Goal: Task Accomplishment & Management: Use online tool/utility

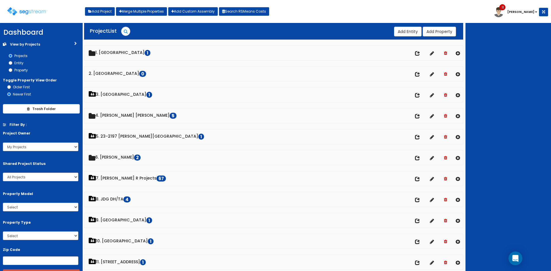
click at [273, 84] on div at bounding box center [509, 147] width 86 height 248
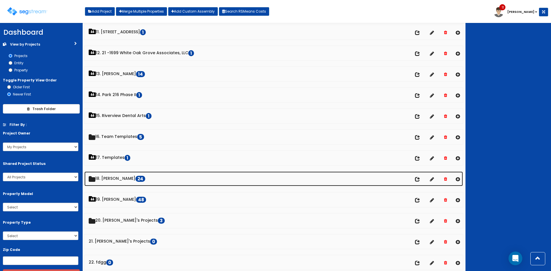
click at [115, 183] on link "18. Dawn 24" at bounding box center [273, 179] width 379 height 15
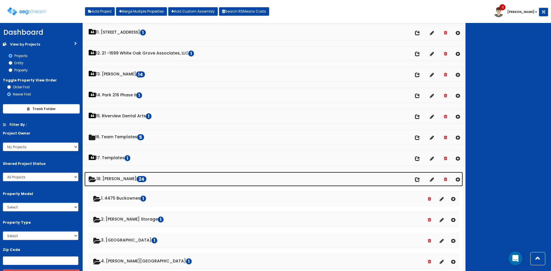
scroll to position [230, 0]
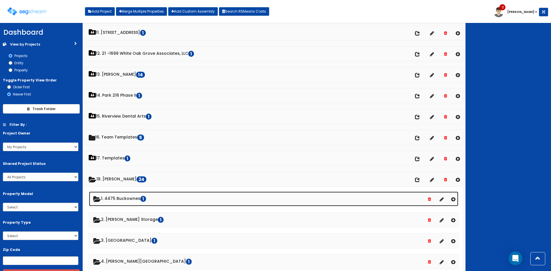
click at [123, 197] on link "1. 4475 Buckownes 1" at bounding box center [273, 199] width 369 height 15
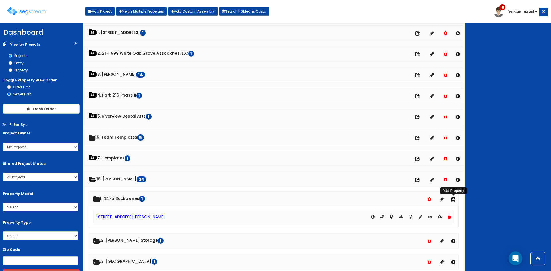
click at [273, 199] on icon at bounding box center [453, 199] width 4 height 5
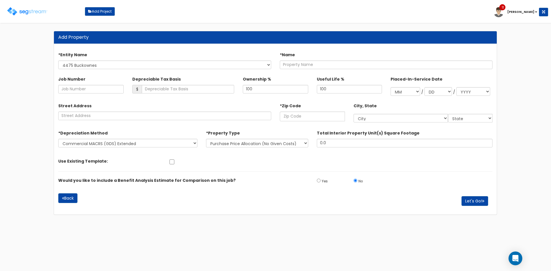
select select "1705"
drag, startPoint x: 295, startPoint y: 115, endPoint x: 302, endPoint y: 118, distance: 7.1
click at [295, 115] on input "text" at bounding box center [312, 117] width 65 height 10
paste input "93308"
type input "93308"
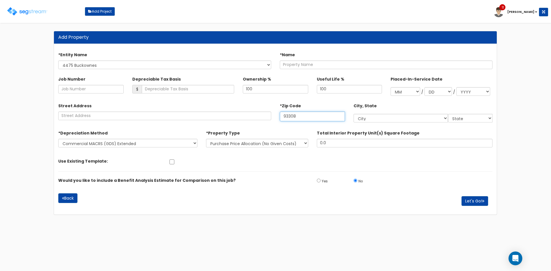
select select "CA"
type input "93308"
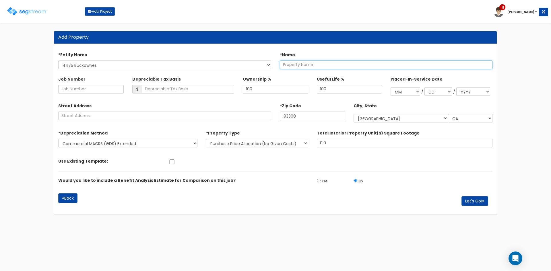
click at [300, 65] on input "text" at bounding box center [386, 65] width 213 height 9
click at [341, 63] on input "4475 Buck Owens Boulevard Renovation" at bounding box center [386, 65] width 213 height 9
type input "4475 Buck Owens Boulevard - Renovation"
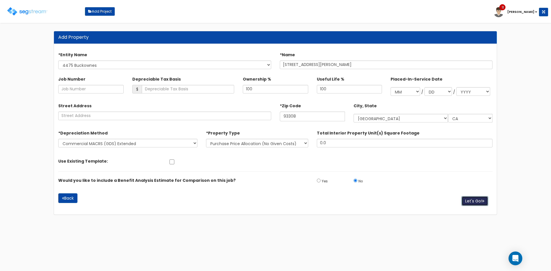
click at [476, 203] on button "Let's Go!" at bounding box center [475, 201] width 27 height 10
select select "1705"
select select "CA"
click at [268, 144] on select "New Construction / Reno / TI's (Given Costs) Purchase Price Allocation (No Give…" at bounding box center [257, 143] width 102 height 9
select select "NEW"
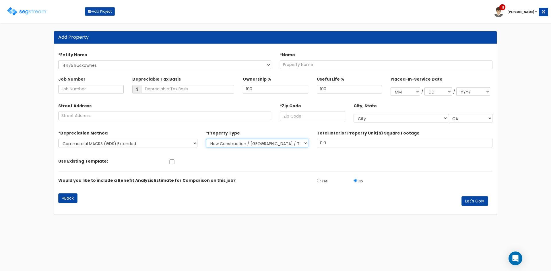
click at [206, 139] on select "New Construction / Reno / TI's (Given Costs) Purchase Price Allocation (No Give…" at bounding box center [257, 143] width 102 height 9
click at [475, 202] on button "Let's Go!" at bounding box center [475, 201] width 27 height 10
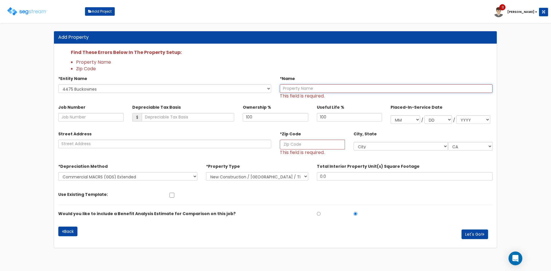
click at [295, 90] on input "text" at bounding box center [386, 88] width 213 height 9
type input "4475 Buck Owens Boulevard - Renovations"
click at [309, 141] on input "text" at bounding box center [312, 145] width 65 height 10
paste input "93308"
type input "93308"
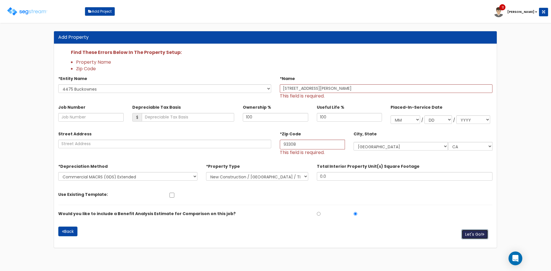
click at [474, 233] on button "Let's Go!" at bounding box center [475, 235] width 27 height 10
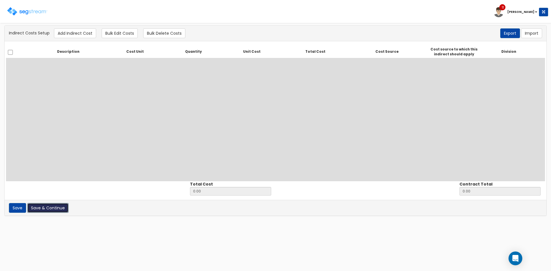
click at [45, 207] on button "Save & Continue" at bounding box center [47, 208] width 41 height 10
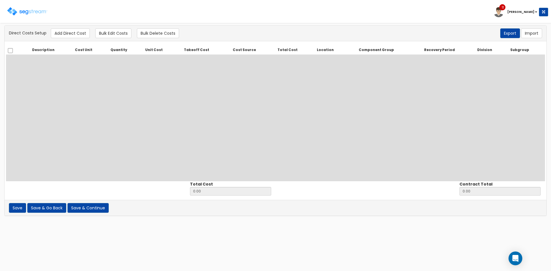
drag, startPoint x: 170, startPoint y: 129, endPoint x: 103, endPoint y: 71, distance: 88.9
click at [169, 128] on div "Description Cost Unit Quantity Unit Cost Takeoff Cost Cost Source Total Cost Lo…" at bounding box center [275, 114] width 539 height 136
click at [67, 36] on button "Add Direct Cost" at bounding box center [70, 33] width 39 height 10
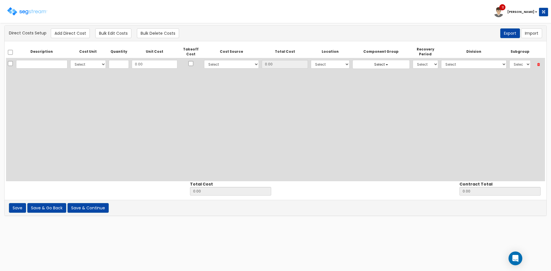
click at [40, 65] on input "text" at bounding box center [41, 64] width 51 height 9
type input "Tree Service"
click at [145, 67] on input "0.00" at bounding box center [155, 64] width 46 height 9
type input "480"
click at [168, 90] on div "Description Cost Unit Quantity Unit Cost Takeoff Cost Cost Source Total Cost Lo…" at bounding box center [275, 114] width 539 height 136
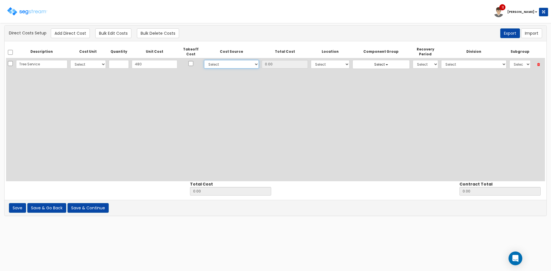
click at [232, 64] on select "Select 86 [PERSON_NAME] Building Client Cost Client Cost - Equipment Client Cos…" at bounding box center [231, 64] width 55 height 9
click at [116, 66] on input "text" at bounding box center [119, 64] width 20 height 9
type input "1"
type input "480.00"
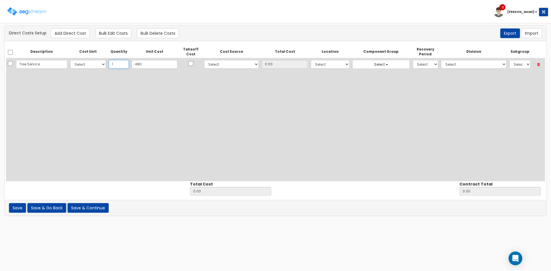
type input "480.00"
type input "1"
click at [92, 63] on select "Select CF Custo Custo Custo Custo Custo Custo Custo Custo Custo Custo Custo Cus…" at bounding box center [88, 64] width 36 height 9
select select "10"
click at [70, 60] on select "Select CF Custo Custo Custo Custo Custo Custo Custo Custo Custo Custo Custo Cus…" at bounding box center [88, 64] width 36 height 9
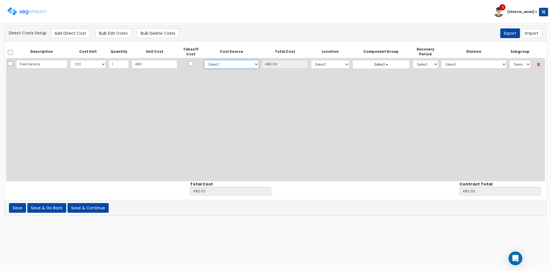
click at [216, 68] on select "Select 86 Sheppard Building Client Cost Client Cost - Equipment Client Costs - …" at bounding box center [231, 64] width 55 height 9
select select "6"
click at [204, 60] on select "Select 86 Sheppard Building Client Cost Client Cost - Equipment Client Costs - …" at bounding box center [231, 64] width 55 height 9
click at [313, 66] on select "Select Building Building Interior Site Improvements Add Additional Location" at bounding box center [330, 64] width 39 height 9
select select "27"
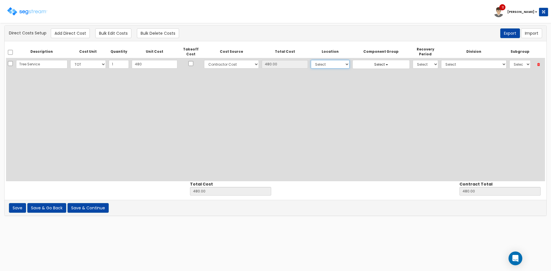
click at [311, 60] on select "Select Building Building Interior Site Improvements Add Additional Location" at bounding box center [330, 64] width 39 height 9
click at [363, 67] on button "Select" at bounding box center [380, 64] width 57 height 9
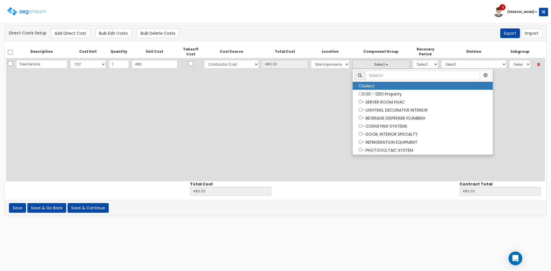
drag, startPoint x: 387, startPoint y: 51, endPoint x: 415, endPoint y: 61, distance: 29.6
click at [390, 53] on th "Component Group" at bounding box center [381, 52] width 60 height 13
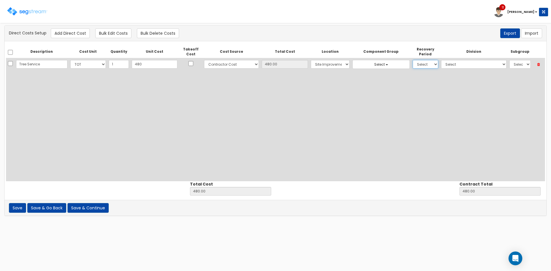
click at [418, 65] on select "Select 5 Years 7 Years 9 Years 10 Years 15 Years 15 Year QLI 15 Year QRP 15 Yea…" at bounding box center [426, 64] width 26 height 9
select select "39Y"
click at [413, 60] on select "Select 5 Years 7 Years 9 Years 10 Years 15 Years 15 Year QLI 15 Year QRP 15 Yea…" at bounding box center [426, 64] width 26 height 9
click at [445, 68] on select "Select 1. General Requirements 2. Existing Conditions 3. Concrete 4. Masonry 5.…" at bounding box center [474, 64] width 66 height 9
select select "31"
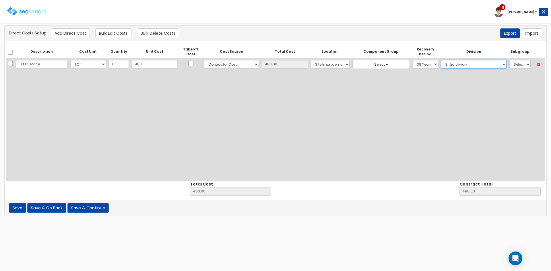
click at [441, 60] on select "Select 1. General Requirements 2. Existing Conditions 3. Concrete 4. Masonry 5.…" at bounding box center [474, 64] width 66 height 9
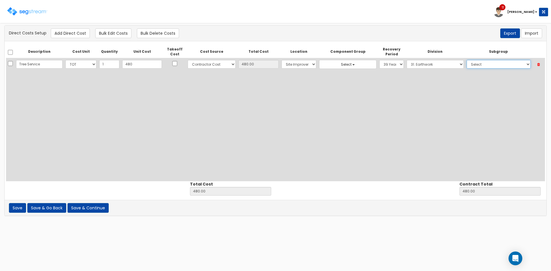
click at [501, 63] on select "Select 1. Grading (31051300) 2. Borrow (31051310) 3. Borrow (31051610) 4. Plant…" at bounding box center [499, 64] width 64 height 9
select select "31131310"
click at [467, 60] on select "Select 1. Grading (31051300) 2. Borrow (31051310) 3. Borrow (31051610) 4. Plant…" at bounding box center [499, 64] width 64 height 9
click at [178, 118] on div "Description Cost Unit Quantity Unit Cost Takeoff Cost Cost Source Total Cost Lo…" at bounding box center [275, 114] width 539 height 136
click at [77, 35] on button "Add Direct Cost" at bounding box center [70, 33] width 39 height 10
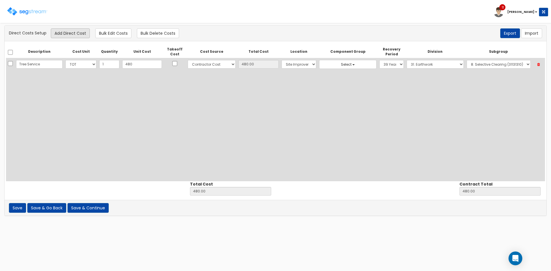
select select "10"
select select "6"
select select "27"
select select "39Y"
select select "31"
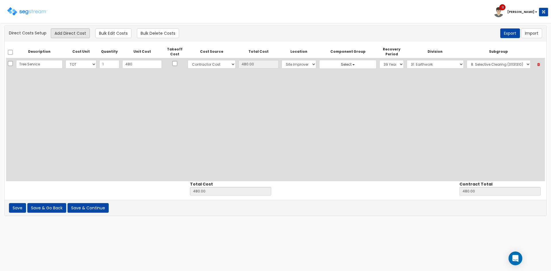
select select "31131310"
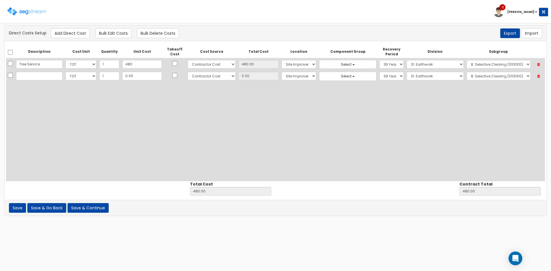
click at [37, 76] on input "text" at bounding box center [39, 76] width 46 height 9
type input "Plumbing"
click at [128, 77] on input "0.00" at bounding box center [142, 76] width 40 height 9
type input "54"
type input "534.00"
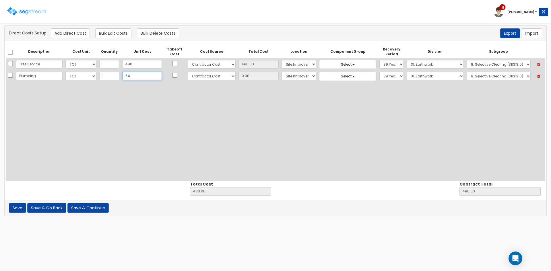
type input "534.00"
type input "54.00"
type input "5480"
type input "5,960.00"
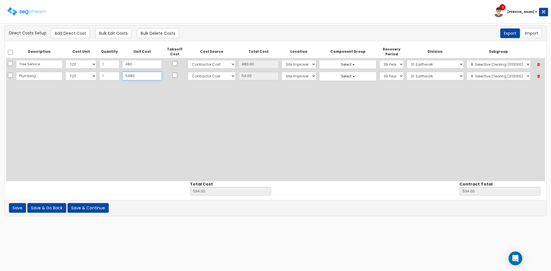
type input "5,480"
type input "5,480.00"
type input "5,480.59"
type input "5,960.59"
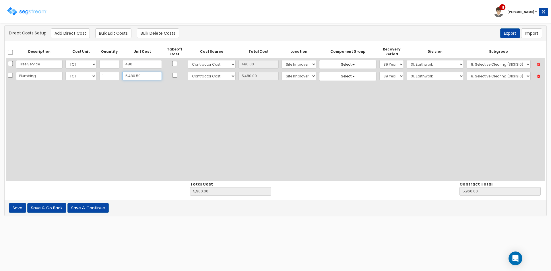
type input "5,480.59"
click at [282, 80] on select "Select Building Building Interior Site Improvements Add Additional Location" at bounding box center [299, 76] width 35 height 9
select select "7"
click at [282, 72] on select "Select Building Building Interior Site Improvements Add Additional Location" at bounding box center [299, 76] width 35 height 9
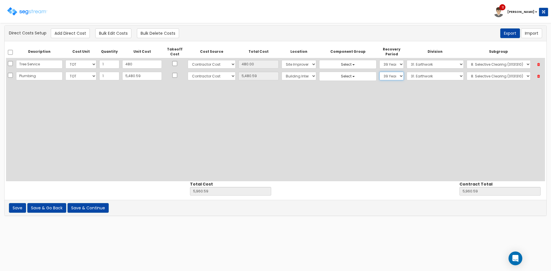
click at [379, 77] on select "Select 5 Years 7 Years 9 Years 10 Years 15 Years 15 Year QLI 15 Year QRP 15 Yea…" at bounding box center [391, 76] width 24 height 9
select select "15Y_1"
click at [379, 72] on select "Select 5 Years 7 Years 9 Years 10 Years 15 Years 15 Year QLI 15 Year QRP 15 Yea…" at bounding box center [391, 76] width 24 height 9
click at [410, 77] on select "Select 1. General Requirements 2. Existing Conditions 3. Concrete 4. Masonry 5.…" at bounding box center [435, 76] width 57 height 9
select select "22"
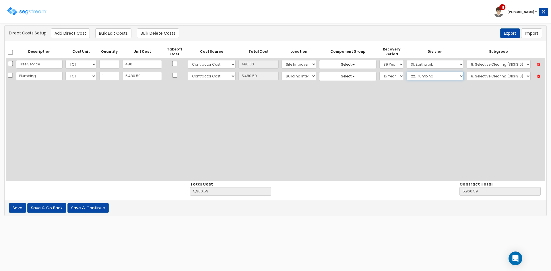
click at [407, 72] on select "Select 1. General Requirements 2. Existing Conditions 3. Concrete 4. Masonry 5.…" at bounding box center [435, 76] width 57 height 9
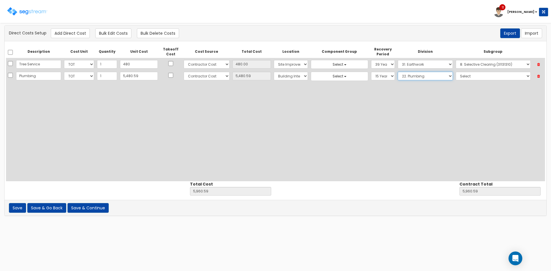
drag, startPoint x: 464, startPoint y: 71, endPoint x: 472, endPoint y: 80, distance: 13.2
select select "10"
select select "6"
select select "7"
select select "15Y_1"
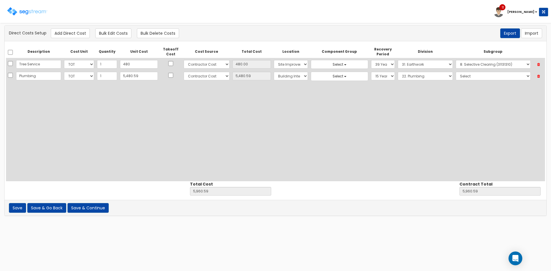
select select "22"
click at [473, 75] on select "Select 1. Plumbing Demolition (22050510) 2. Valves, Brass (22052310) 3. Valves,…" at bounding box center [493, 76] width 75 height 9
select select "22054810"
click at [456, 72] on select "Select 1. Plumbing Demolition (22050510) 2. Valves, Brass (22052310) 3. Valves,…" at bounding box center [493, 76] width 75 height 9
click at [68, 32] on button "Add Direct Cost" at bounding box center [70, 33] width 39 height 10
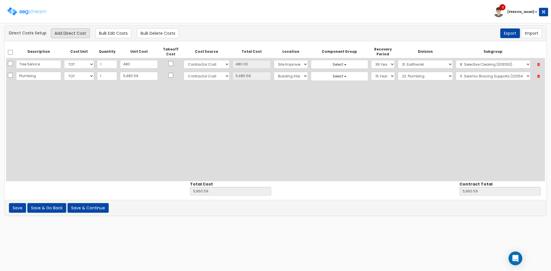
select select "10"
select select "6"
select select "7"
select select "15Y_1"
select select "22"
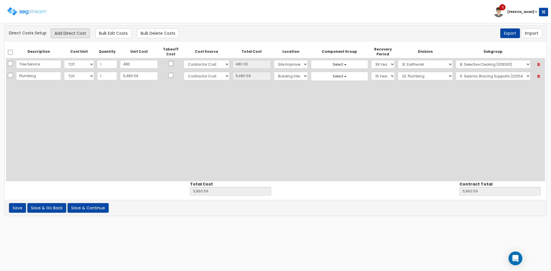
select select "22054810"
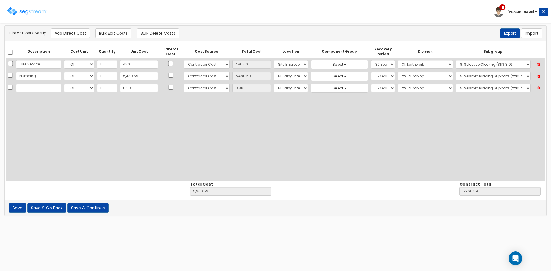
click at [36, 87] on input "text" at bounding box center [38, 88] width 45 height 9
type input "Asphalt"
click at [125, 91] on input "0.00" at bounding box center [139, 88] width 38 height 9
type input "87"
type input "6,047.59"
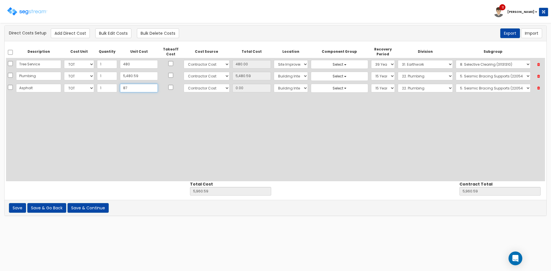
type input "6,047.59"
type input "87.00"
type input "876"
type input "6,836.59"
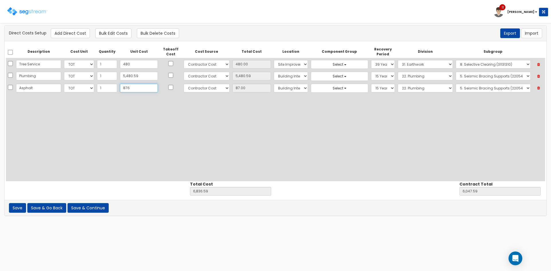
type input "876.00"
type input "8763"
type input "14,723.59"
type input "8,763"
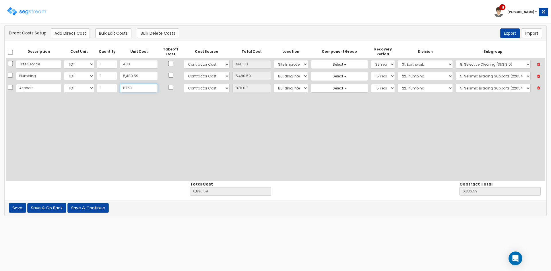
type input "8,763.00"
type input "8,7634"
type input "93,594.59"
type input "87,634"
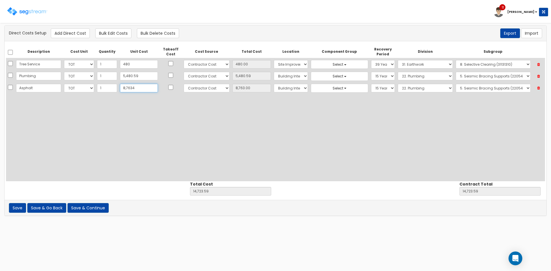
type input "87,634.00"
type input "87,634.2"
type input "93,594.79"
type input "87,634.20"
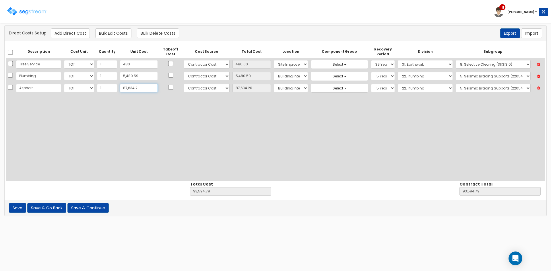
type input "87,634.25"
type input "93,594.84"
type input "87,634.25"
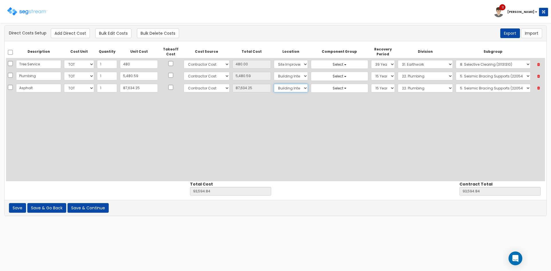
click at [282, 88] on select "Select Building Building Interior Site Improvements Add Additional Location" at bounding box center [291, 88] width 34 height 9
select select "27"
click at [274, 84] on select "Select Building Building Interior Site Improvements Add Additional Location" at bounding box center [291, 88] width 34 height 9
click at [398, 89] on select "Select 1. General Requirements 2. Existing Conditions 3. Concrete 4. Masonry 5.…" at bounding box center [425, 88] width 55 height 9
select select "32"
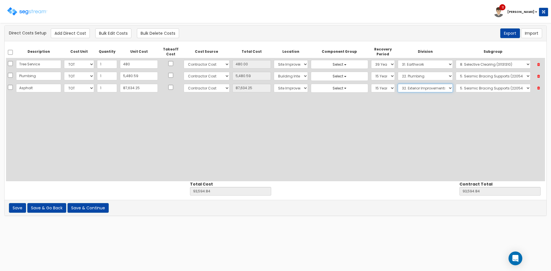
click at [398, 84] on select "Select 1. General Requirements 2. Existing Conditions 3. Concrete 4. Masonry 5.…" at bounding box center [425, 88] width 55 height 9
drag, startPoint x: 465, startPoint y: 89, endPoint x: 469, endPoint y: 92, distance: 4.9
click at [468, 91] on select "Select 1. Landscaping (32011300) 2. Slurry Seal (Latex Modified) (32011361) 3. …" at bounding box center [493, 88] width 75 height 9
select select "32141318"
click at [456, 84] on select "Select 1. Landscaping (32011300) 2. Slurry Seal (Latex Modified) (32011361) 3. …" at bounding box center [493, 88] width 75 height 9
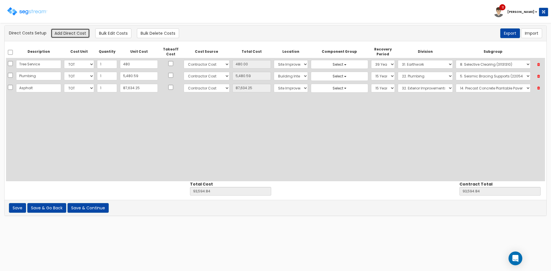
click at [61, 32] on button "Add Direct Cost" at bounding box center [70, 33] width 39 height 10
select select "10"
select select "6"
select select "27"
select select "15Y_1"
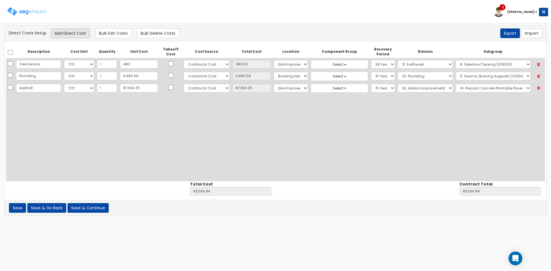
select select "32"
select select "32141318"
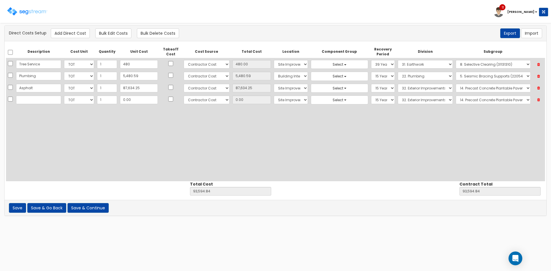
click at [52, 123] on div "Description Cost Unit Quantity Unit Cost Takeoff Cost Cost Source Total Cost Lo…" at bounding box center [275, 114] width 539 height 136
click at [34, 101] on input "text" at bounding box center [38, 100] width 45 height 9
click at [34, 101] on input "Saw Cout Concrete @ Restrooms" at bounding box center [38, 100] width 45 height 9
type input "Saw Cout Concrete @ Restrooms"
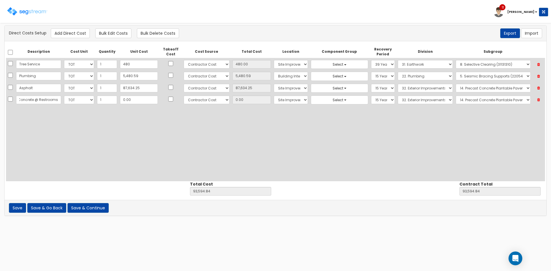
drag, startPoint x: 69, startPoint y: 112, endPoint x: 94, endPoint y: 103, distance: 27.0
click at [76, 109] on div "Description Cost Unit Quantity Unit Cost Takeoff Cost Cost Source Total Cost Lo…" at bounding box center [275, 114] width 539 height 136
click at [129, 100] on input "0.00" at bounding box center [139, 100] width 38 height 9
type input "23"
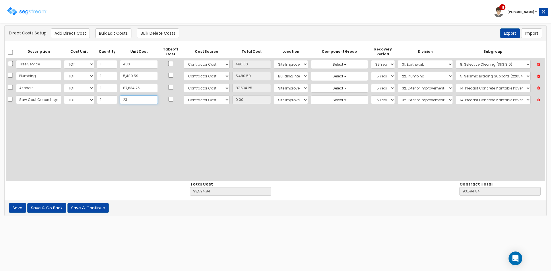
type input "93,617.84"
type input "23.00"
type input "237"
type input "93,831.84"
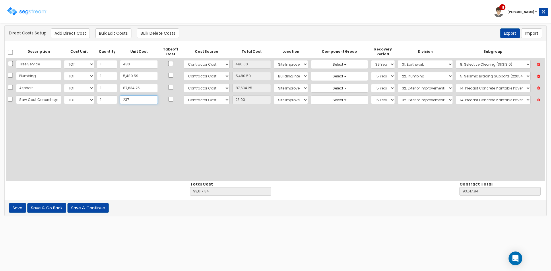
type input "93,831.84"
type input "237.00"
type input "2373"
type input "95,967.84"
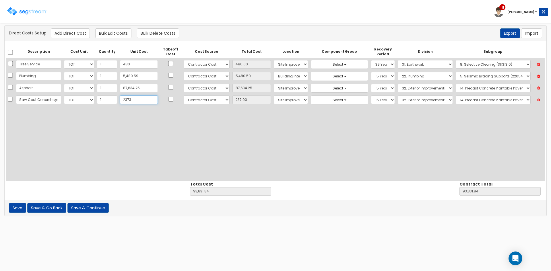
type input "2,373"
type input "2,373.00"
type input "2,373"
click at [278, 102] on select "Select Building Building Interior Site Improvements Add Additional Location" at bounding box center [291, 100] width 34 height 9
select select "7"
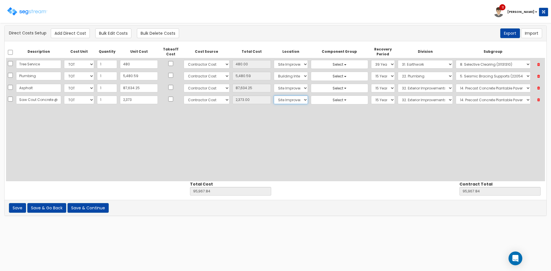
click at [274, 96] on select "Select Building Building Interior Site Improvements Add Additional Location" at bounding box center [291, 100] width 34 height 9
drag, startPoint x: 354, startPoint y: 98, endPoint x: 358, endPoint y: 99, distance: 4.4
click at [371, 99] on select "Select 5 Years 7 Years 9 Years 10 Years 15 Years 15 Year QLI 15 Year QRP 15 Yea…" at bounding box center [383, 100] width 24 height 9
click at [371, 96] on select "Select 5 Years 7 Years 9 Years 10 Years 15 Years 15 Year QLI 15 Year QRP 15 Yea…" at bounding box center [383, 100] width 24 height 9
click at [408, 100] on select "Select 1. General Requirements 2. Existing Conditions 3. Concrete 4. Masonry 5.…" at bounding box center [425, 100] width 55 height 9
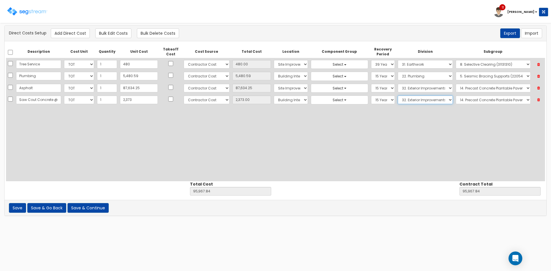
select select "3"
click at [398, 96] on select "Select 1. General Requirements 2. Existing Conditions 3. Concrete 4. Masonry 5.…" at bounding box center [425, 100] width 55 height 9
click at [460, 101] on select "Select 1. Concrete Patching (3013062) 2. Selective Demolition, Concrete (305051…" at bounding box center [493, 100] width 75 height 9
select select "3051385"
click at [456, 96] on select "Select 1. Concrete Patching (3013062) 2. Selective Demolition, Concrete (305051…" at bounding box center [493, 100] width 75 height 9
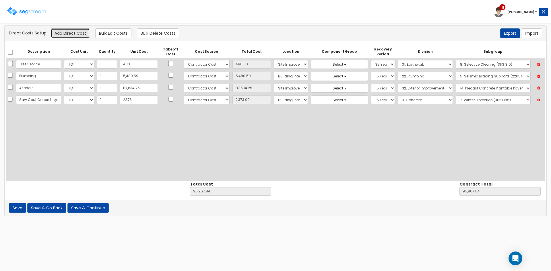
click at [71, 34] on button "Add Direct Cost" at bounding box center [70, 33] width 39 height 10
select select "10"
select select "6"
select select "7"
select select "15Y_1"
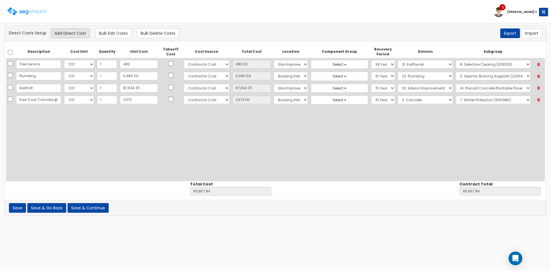
select select "3"
select select "3051385"
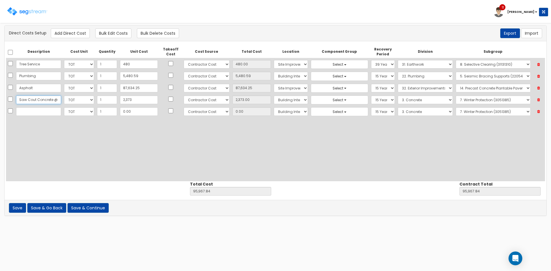
click at [32, 100] on input "Saw Cout Concrete @ Restrooms" at bounding box center [38, 100] width 45 height 9
type input "Saw Cut Concrete @ Restrooms"
click at [36, 116] on td at bounding box center [39, 112] width 48 height 12
click at [37, 114] on input "text" at bounding box center [38, 111] width 45 height 9
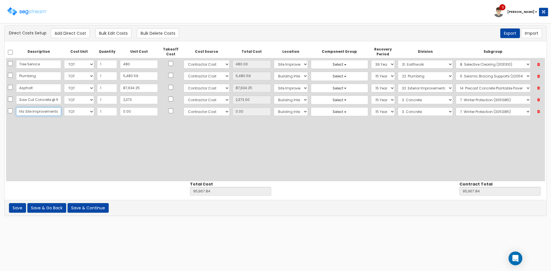
type input "Knights Site Improvements"
click at [142, 112] on input "0.00" at bounding box center [139, 111] width 38 height 9
type input "2"
type input "95,969.84"
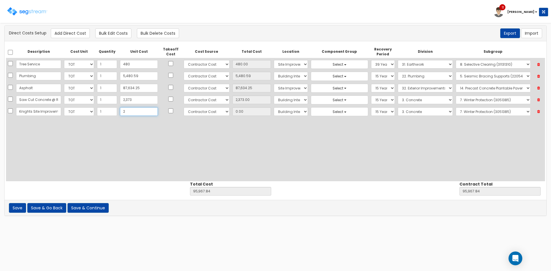
type input "95,969.84"
type input "2.00"
type input "24"
type input "95,991.84"
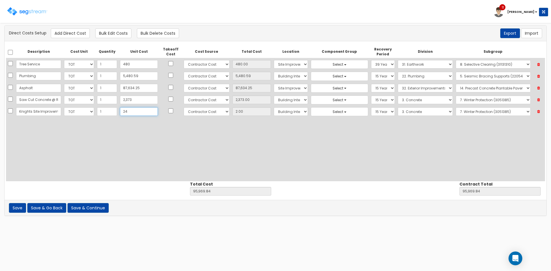
type input "24.00"
type input "247"
type input "96,214.84"
type input "247.00"
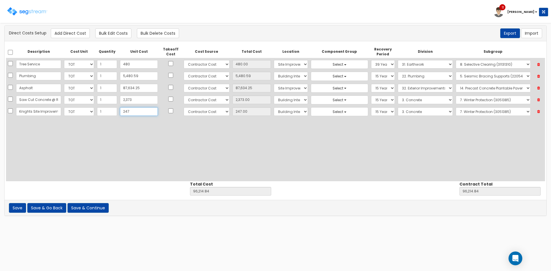
type input "2475"
type input "98,442.84"
type input "2,475"
type input "2,475.00"
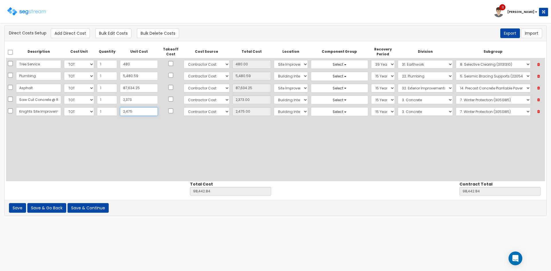
type input "2,4756"
type input "120,723.84"
type input "24,756"
type input "24,756.00"
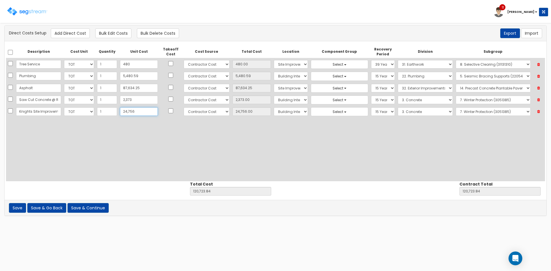
type input "24,7562"
type input "343,529.84"
type input "247,562"
type input "247,562.00"
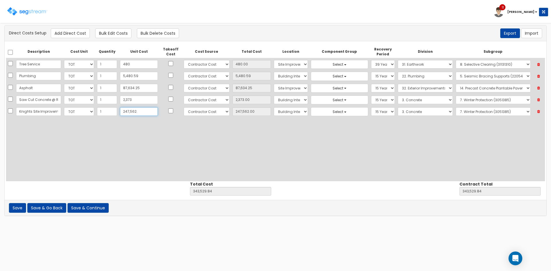
type input "247,562.9"
type input "343,530.74"
type input "247,562.90"
type input "247,562.97"
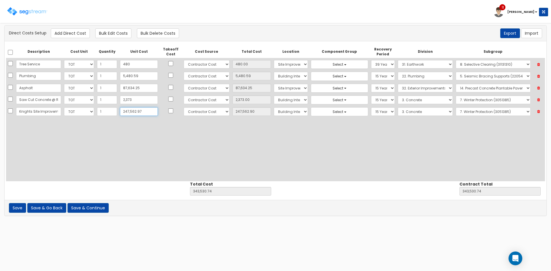
type input "343,530.81"
type input "247,562.97"
click at [284, 113] on select "Select Building Building Interior Site Improvements Add Additional Location" at bounding box center [291, 111] width 34 height 9
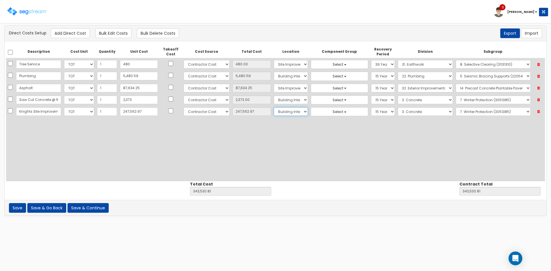
select select "27"
click at [274, 107] on select "Select Building Building Interior Site Improvements Add Additional Location" at bounding box center [291, 111] width 34 height 9
click at [401, 111] on select "Select 1. General Requirements 2. Existing Conditions 3. Concrete 4. Masonry 5.…" at bounding box center [425, 111] width 55 height 9
select select "32"
click at [398, 107] on select "Select 1. General Requirements 2. Existing Conditions 3. Concrete 4. Masonry 5.…" at bounding box center [425, 111] width 55 height 9
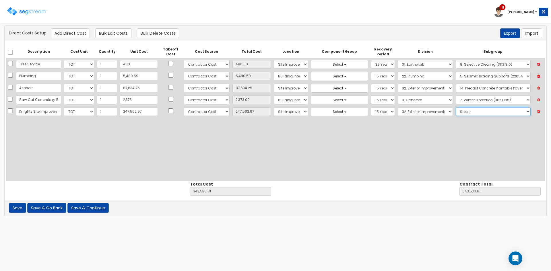
click at [462, 114] on select "Select 1. Landscaping (32011300) 2. Slurry Seal (Latex Modified) (32011361) 3. …" at bounding box center [493, 111] width 75 height 9
select select "32142310"
click at [456, 107] on select "Select 1. Landscaping (32011300) 2. Slurry Seal (Latex Modified) (32011361) 3. …" at bounding box center [493, 111] width 75 height 9
drag, startPoint x: 249, startPoint y: 148, endPoint x: 218, endPoint y: 128, distance: 37.5
click at [242, 144] on div "Description Cost Unit Quantity Unit Cost Takeoff Cost Cost Source Total Cost Lo…" at bounding box center [275, 114] width 539 height 136
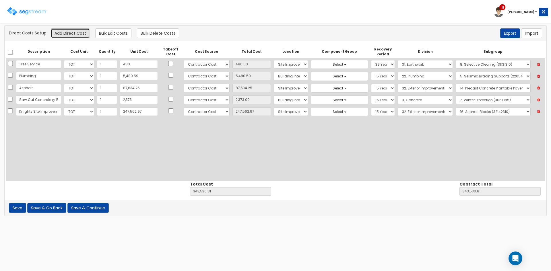
click at [78, 35] on button "Add Direct Cost" at bounding box center [70, 33] width 39 height 10
select select "10"
select select "6"
select select "27"
select select "15Y_1"
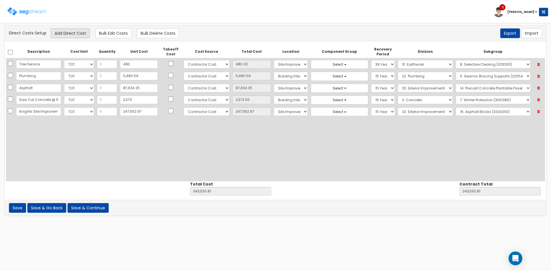
select select "32"
select select "32142310"
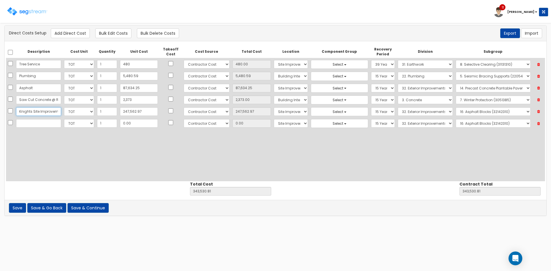
click at [35, 113] on input "Knights Site Improvements" at bounding box center [38, 111] width 45 height 9
drag, startPoint x: 19, startPoint y: 112, endPoint x: 64, endPoint y: 114, distance: 45.1
click at [64, 114] on tr "Knights Site Improvements Select CF Custo Custo Custo Custo Custo Custo Custo C…" at bounding box center [275, 112] width 539 height 12
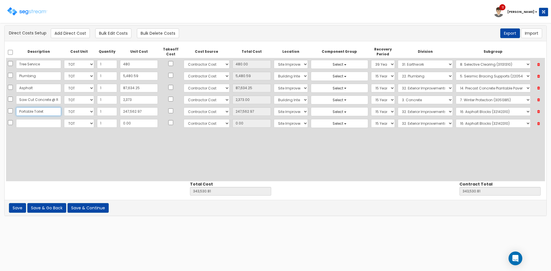
type input "Portable Toilet"
click at [101, 170] on div "Description Cost Unit Quantity Unit Cost Takeoff Cost Cost Source Total Cost Lo…" at bounding box center [275, 114] width 539 height 136
click at [135, 110] on input "247,562.97" at bounding box center [139, 111] width 38 height 9
type input "1"
type input "95,968.84"
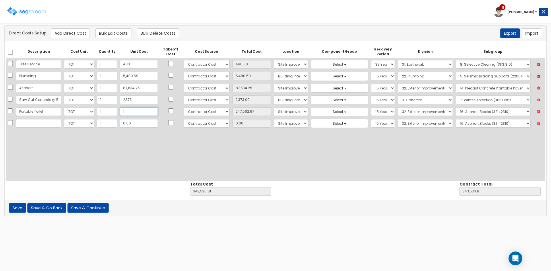
type input "95,968.84"
type input "1.00"
type input "17"
type input "95,984.84"
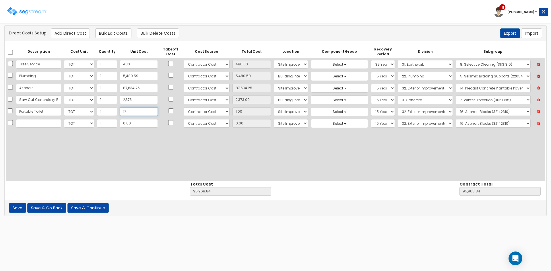
type input "17.00"
type input "178"
type input "96,145.84"
type input "178.00"
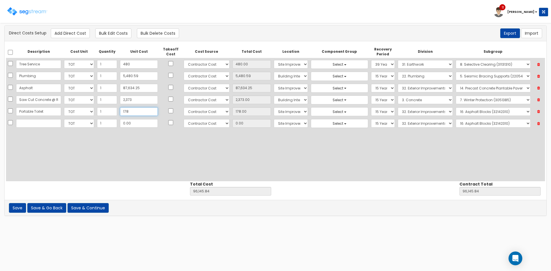
type input "1785"
type input "97,752.84"
type input "1,785"
type input "1,785.00"
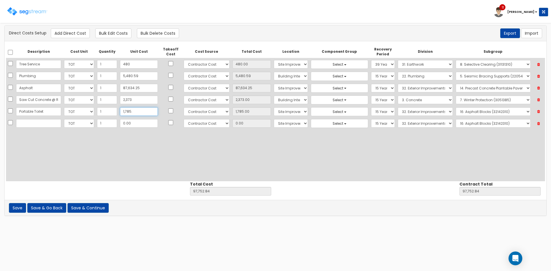
type input "1,785.4"
type input "97,753.24"
type input "1,785.40"
type input "1,785.42"
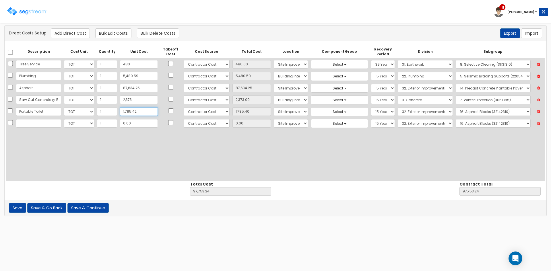
type input "97,753.26"
type input "1,785.42"
click at [76, 153] on div "Description Cost Unit Quantity Unit Cost Takeoff Cost Cost Source Total Cost Lo…" at bounding box center [275, 114] width 539 height 136
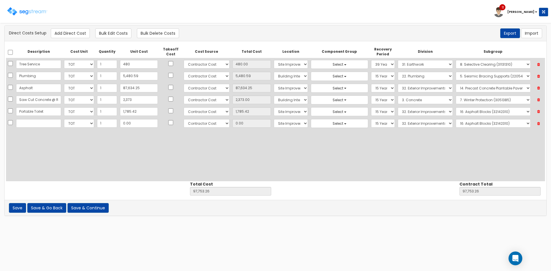
click at [131, 170] on div "Description Cost Unit Quantity Unit Cost Takeoff Cost Cost Source Total Cost Lo…" at bounding box center [275, 114] width 539 height 136
click at [36, 126] on input "text" at bounding box center [38, 123] width 45 height 9
type input "A"
type input "Security System"
click at [134, 126] on input "0.00" at bounding box center [139, 123] width 38 height 9
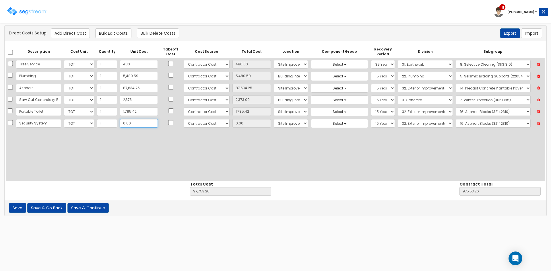
type input "4"
type input "97,757.26"
type input "4.00"
type input "42"
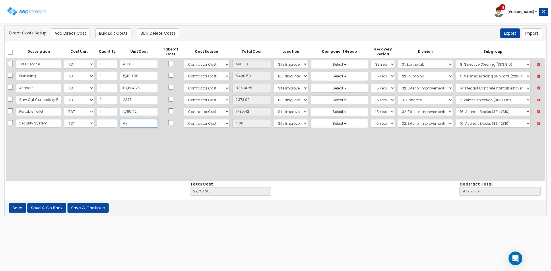
type input "97,795.26"
type input "42.00"
type input "426"
type input "98,179.26"
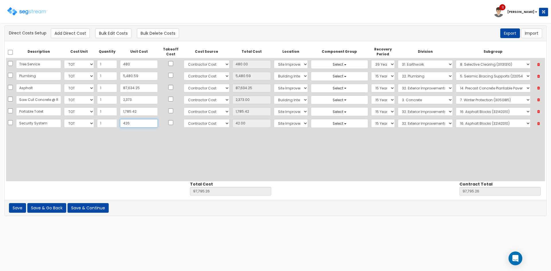
type input "98,179.26"
type input "426.00"
type input "426.7"
type input "98,179.96"
click at [540, 113] on icon at bounding box center [539, 111] width 10 height 7
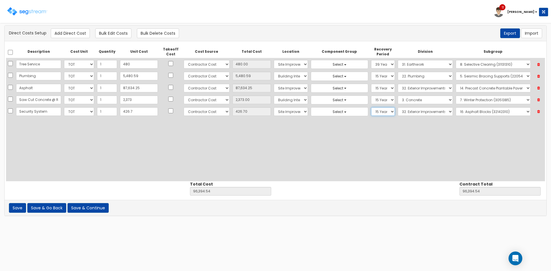
click at [371, 113] on select "Select 5 Years 7 Years 9 Years 10 Years 15 Years 15 Year QLI 15 Year QRP 15 Yea…" at bounding box center [383, 111] width 24 height 9
click at [371, 107] on select "Select 5 Years 7 Years 9 Years 10 Years 15 Years 15 Year QLI 15 Year QRP 15 Yea…" at bounding box center [383, 111] width 24 height 9
drag, startPoint x: 277, startPoint y: 113, endPoint x: 280, endPoint y: 115, distance: 3.3
click at [278, 114] on select "Select Building Building Interior Site Improvements Add Additional Location" at bounding box center [291, 111] width 34 height 9
click at [274, 107] on select "Select Building Building Interior Site Improvements Add Additional Location" at bounding box center [291, 111] width 34 height 9
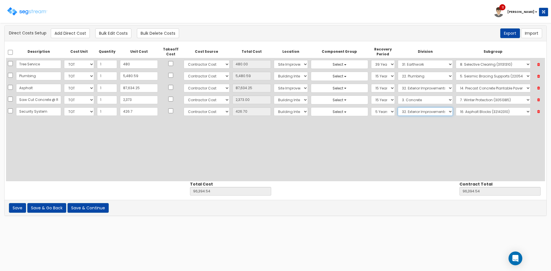
click at [424, 113] on select "Select 1. General Requirements 2. Existing Conditions 3. Concrete 4. Masonry 5.…" at bounding box center [425, 111] width 55 height 9
click at [398, 107] on select "Select 1. General Requirements 2. Existing Conditions 3. Concrete 4. Masonry 5.…" at bounding box center [425, 111] width 55 height 9
drag, startPoint x: 461, startPoint y: 113, endPoint x: 466, endPoint y: 115, distance: 4.9
click at [462, 113] on select "Select 1. Square Foot Systems (28135010) 2. Security Access Metal Detectors (28…" at bounding box center [493, 111] width 75 height 9
click at [456, 107] on select "Select 1. Square Foot Systems (28135010) 2. Security Access Metal Detectors (28…" at bounding box center [493, 111] width 75 height 9
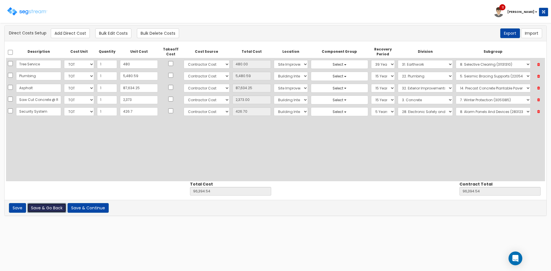
click at [51, 207] on button "Save & Go Back" at bounding box center [46, 208] width 39 height 10
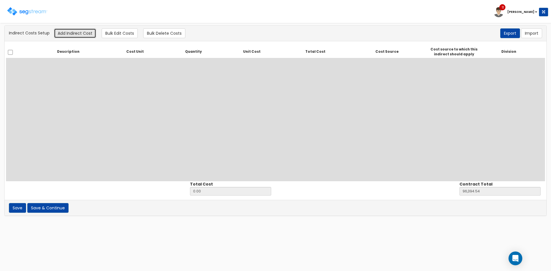
click at [82, 36] on button "Add Indirect Cost" at bounding box center [75, 33] width 42 height 10
select select
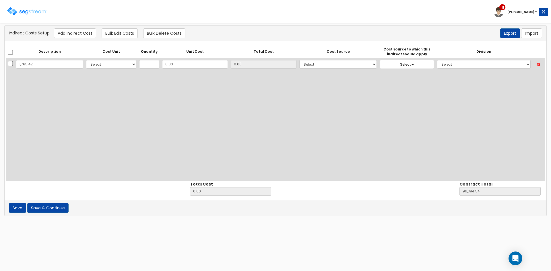
type input "1,785.42"
click at [177, 65] on input "0.00" at bounding box center [195, 64] width 66 height 9
paste input "1,785.42"
type input "1,785.42"
click at [142, 64] on input "text" at bounding box center [149, 64] width 20 height 9
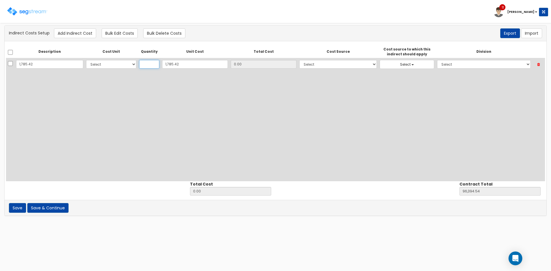
type input "1"
type input "1,785.42"
type input "98,179.96"
type input "1,785.42"
type input "1"
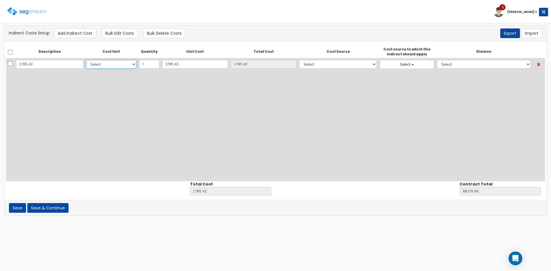
click at [105, 65] on select "Select CF Custo Custo Custo Custo Custo Custo Custo Custo Custo Custo Custo Cus…" at bounding box center [111, 64] width 50 height 9
select select "10"
click at [86, 60] on select "Select CF Custo Custo Custo Custo Custo Custo Custo Custo Custo Custo Custo Cus…" at bounding box center [111, 64] width 50 height 9
drag, startPoint x: 63, startPoint y: 65, endPoint x: -12, endPoint y: 68, distance: 75.3
click at [0, 68] on html "Toggle navigation 11 Drew Notification x View All Drew 11" at bounding box center [275, 111] width 551 height 222
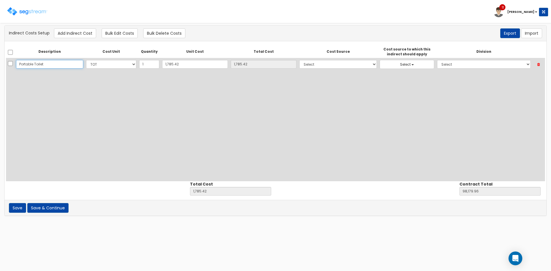
type input "Portable Toilet"
click at [103, 123] on div "Description Cost Unit Quantity Unit Cost Total Cost Cost Source Cost source to …" at bounding box center [275, 114] width 539 height 136
click at [299, 65] on select "Select 86 Sheppard Building Client Cost Client Cost - Equipment Client Costs - …" at bounding box center [337, 64] width 77 height 9
select select "6"
click at [299, 60] on select "Select 86 Sheppard Building Client Cost Client Cost - Equipment Client Costs - …" at bounding box center [337, 64] width 77 height 9
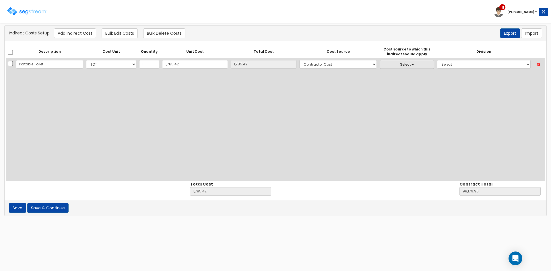
click at [407, 63] on button "Select" at bounding box center [407, 64] width 55 height 9
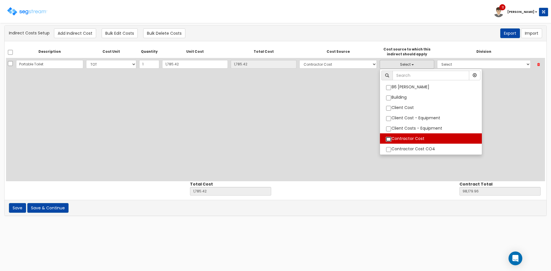
click at [386, 138] on input "Contractor Cost" at bounding box center [389, 139] width 6 height 5
checkbox input "true"
select select "6"
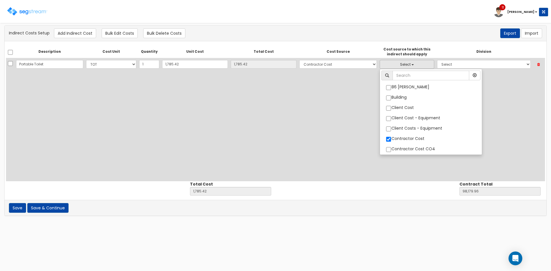
scroll to position [27, 0]
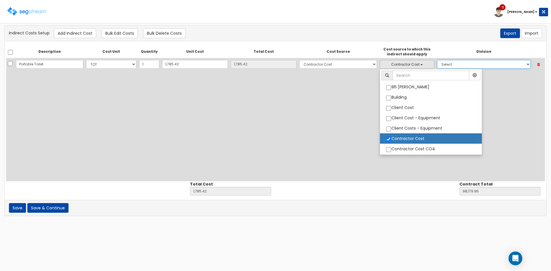
drag, startPoint x: 437, startPoint y: 63, endPoint x: 444, endPoint y: 67, distance: 8.1
click at [437, 63] on select "Select 1. General Requirements 2. Existing Conditions 3. Concrete 4. Masonry 5.…" at bounding box center [484, 64] width 94 height 9
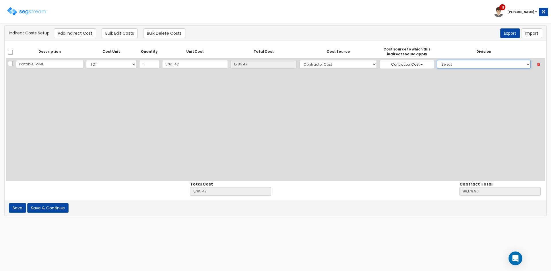
select select "1"
click at [437, 60] on select "Select 1. General Requirements 2. Existing Conditions 3. Concrete 4. Masonry 5.…" at bounding box center [484, 64] width 94 height 9
click at [56, 209] on button "Save & Continue" at bounding box center [47, 208] width 41 height 10
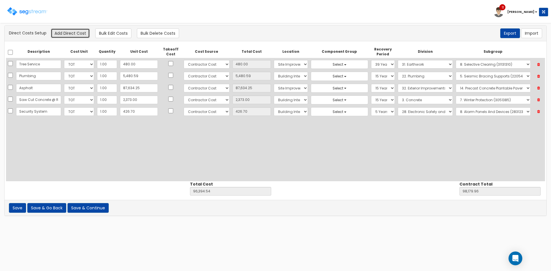
click at [73, 35] on button "Add Direct Cost" at bounding box center [70, 33] width 39 height 10
select select "10"
select select "6"
select select "7"
select select "5Y"
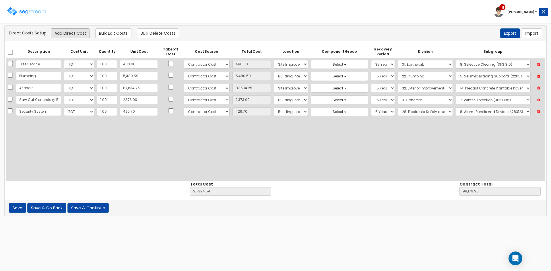
select select "28"
select select "28312350"
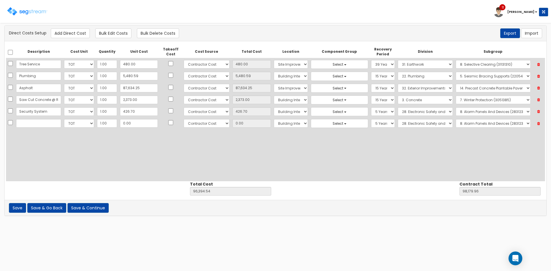
drag, startPoint x: 539, startPoint y: 124, endPoint x: 446, endPoint y: 131, distance: 93.3
select select "10"
select select "6"
select select "7"
select select "5Y"
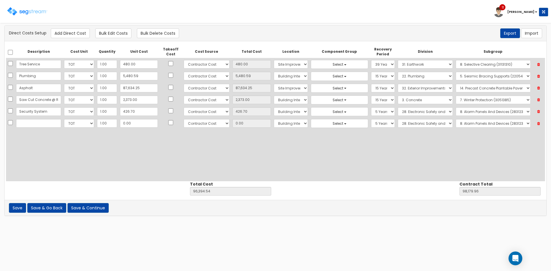
select select "28"
select select "28312350"
click at [57, 210] on button "Save & Go Back" at bounding box center [46, 208] width 39 height 10
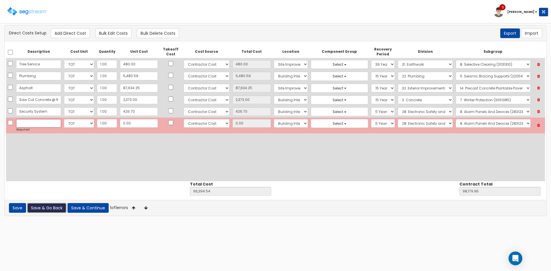
click at [538, 125] on icon at bounding box center [539, 125] width 10 height 7
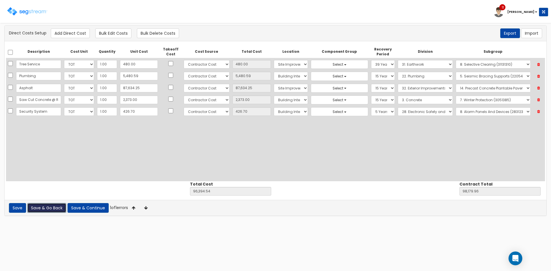
click at [56, 208] on button "Save & Go Back" at bounding box center [46, 208] width 39 height 10
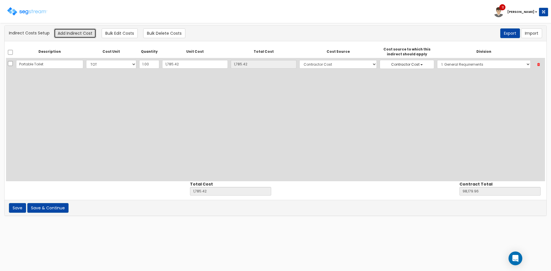
click at [77, 35] on button "Add Indirect Cost" at bounding box center [75, 33] width 42 height 10
select select "10"
select select "6"
select select "1"
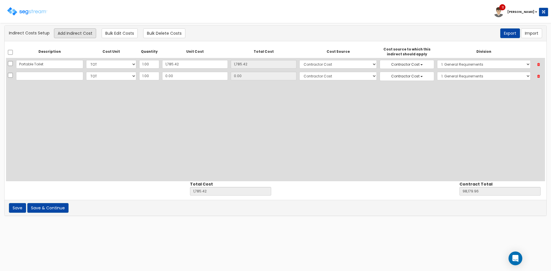
scroll to position [27, 0]
type input "Lift Rental"
click at [92, 129] on div "Description Cost Unit Quantity Unit Cost Total Cost Cost Source Cost source to …" at bounding box center [275, 114] width 539 height 136
click at [196, 78] on input "0.00" at bounding box center [195, 76] width 66 height 9
type input "8"
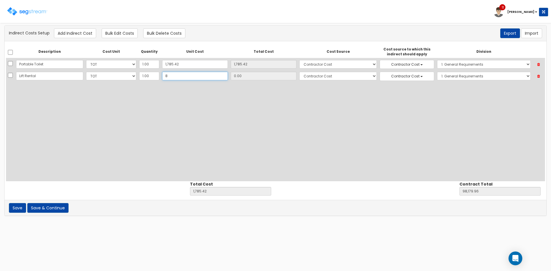
type input "1,793.42"
type input "98,187.96"
type input "8.00"
type input "856"
type input "2,641.42"
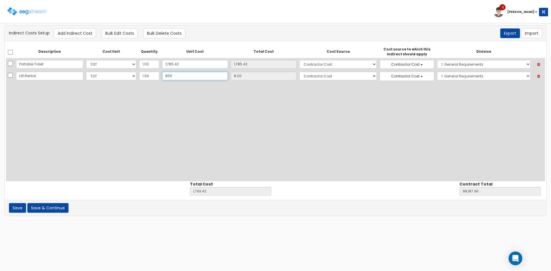
type input "99,035.96"
type input "856.00"
type input "856"
click at [56, 211] on button "Save & Continue" at bounding box center [47, 208] width 41 height 10
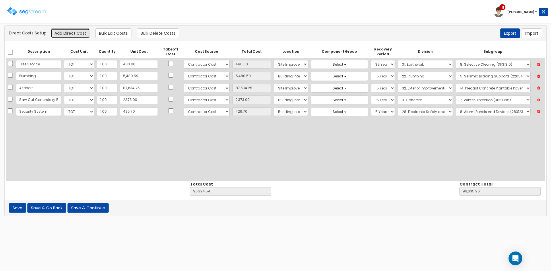
click at [69, 36] on button "Add Direct Cost" at bounding box center [70, 33] width 39 height 10
select select "10"
select select "6"
select select "7"
select select "5Y"
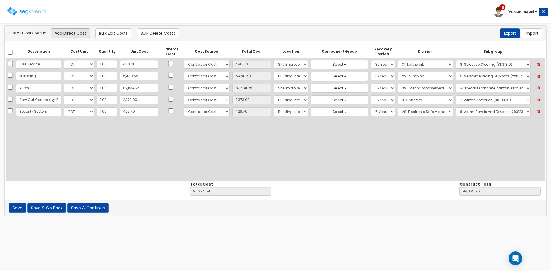
select select "28"
select select "28312350"
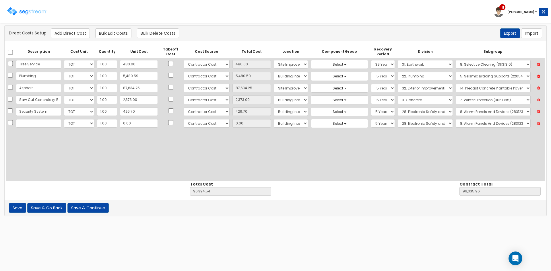
click at [43, 124] on input "text" at bounding box center [38, 123] width 45 height 9
type input "Replace Water Line"
click at [123, 125] on input "0.00" at bounding box center [139, 123] width 38 height 9
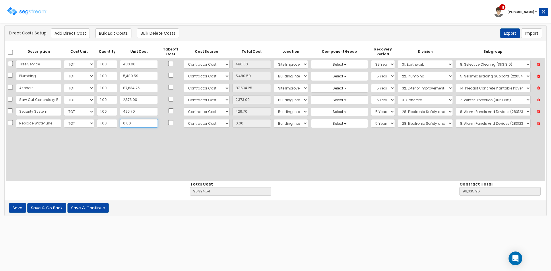
type input "3"
type input "96,397.54"
type input "99,038.96"
type input "3.00"
type input "33"
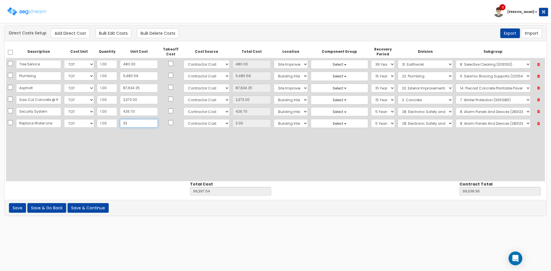
type input "96,427.54"
type input "99,068.96"
type input "33.00"
type input "333"
type input "96,727.54"
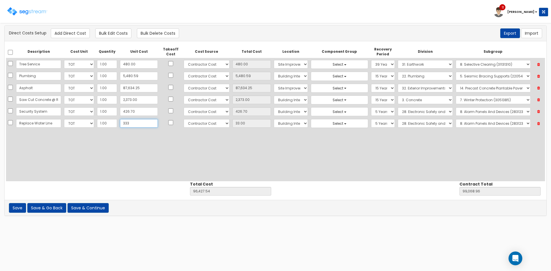
type input "99,368.96"
type input "3333"
type input "333.00"
type input "99,727.54"
type input "102,368.96"
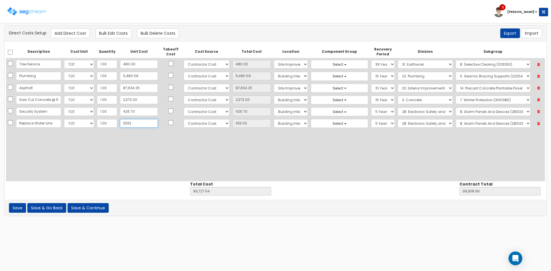
type input "3,333"
type input "3,333.00"
type input "3,333.40"
type input "99,727.94"
type input "102,369.36"
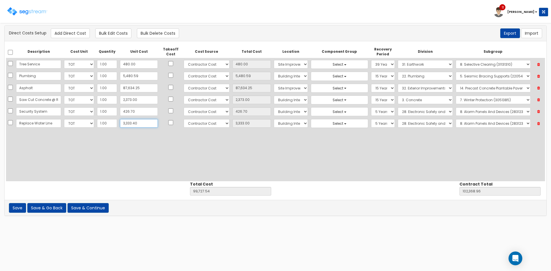
type input "3,333.40"
click at [156, 148] on div "Description Cost Unit Quantity Unit Cost Takeoff Cost Cost Source Total Cost Lo…" at bounding box center [275, 114] width 539 height 136
click at [274, 125] on select "Select Building Building Interior Site Improvements Add Additional Location" at bounding box center [291, 123] width 34 height 9
select select "27"
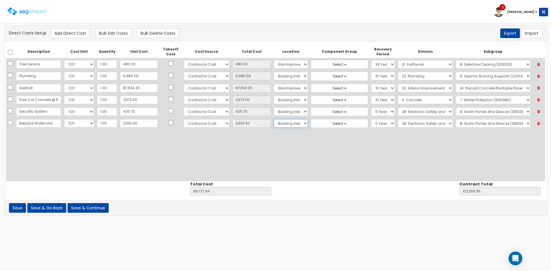
click at [274, 119] on select "Select Building Building Interior Site Improvements Add Additional Location" at bounding box center [291, 123] width 34 height 9
click at [398, 122] on select "Select 1. General Requirements 2. Existing Conditions 3. Concrete 4. Masonry 5.…" at bounding box center [425, 123] width 55 height 9
click at [371, 123] on select "Select 5 Years 7 Years 9 Years 10 Years 15 Years 15 Year QLI 15 Year QRP 15 Yea…" at bounding box center [383, 123] width 24 height 9
select select "39Y"
click at [371, 119] on select "Select 5 Years 7 Years 9 Years 10 Years 15 Years 15 Year QLI 15 Year QRP 15 Yea…" at bounding box center [383, 123] width 24 height 9
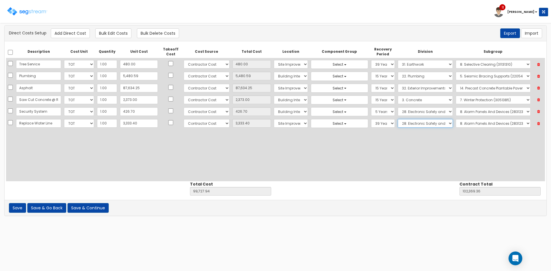
click at [402, 127] on select "Select 1. General Requirements 2. Existing Conditions 3. Concrete 4. Masonry 5.…" at bounding box center [425, 123] width 55 height 9
select select "33"
click at [398, 119] on select "Select 1. General Requirements 2. Existing Conditions 3. Concrete 4. Masonry 5.…" at bounding box center [425, 123] width 55 height 9
click at [463, 123] on select "Select 1. Corrosion Resistance (33011010) 2. Relining Sewers (33013072) 3. Prec…" at bounding box center [490, 123] width 79 height 9
select select "33511320"
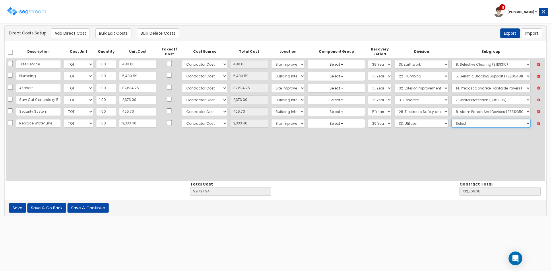
click at [451, 119] on select "Select 1. Corrosion Resistance (33011010) 2. Relining Sewers (33013072) 3. Prec…" at bounding box center [490, 123] width 79 height 9
click at [404, 154] on div "Description Cost Unit Quantity Unit Cost Takeoff Cost Cost Source Total Cost Lo…" at bounding box center [275, 114] width 539 height 136
click at [77, 34] on button "Add Direct Cost" at bounding box center [70, 33] width 39 height 10
select select "10"
select select "6"
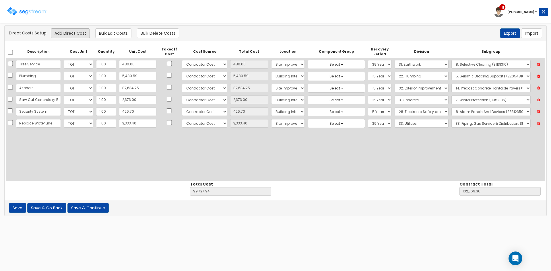
select select "27"
select select "39Y"
select select "33"
select select "33511320"
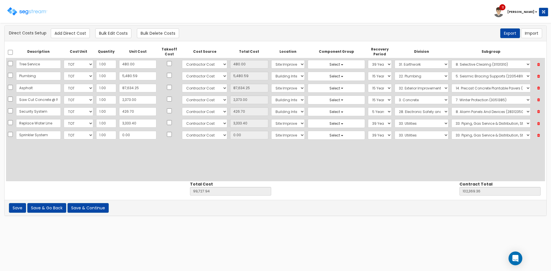
type input "Sprinkler System"
click at [132, 139] on input "0.00" at bounding box center [137, 135] width 37 height 9
type input "2"
type input "99,729.94"
type input "102,371.36"
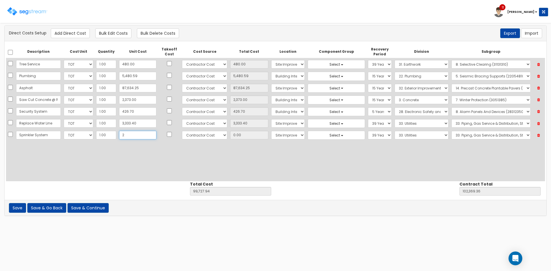
type input "2.00"
type input "25"
type input "99,752.94"
type input "102,394.36"
type input "25.00"
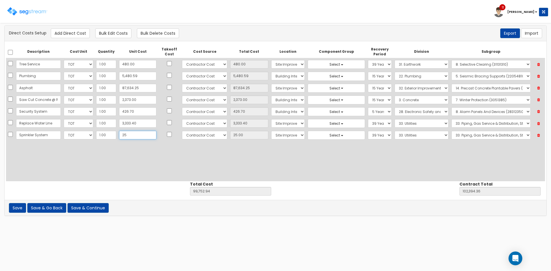
type input "252"
type input "99,979.94"
type input "102,621.36"
type input "252.00"
type input "252.3"
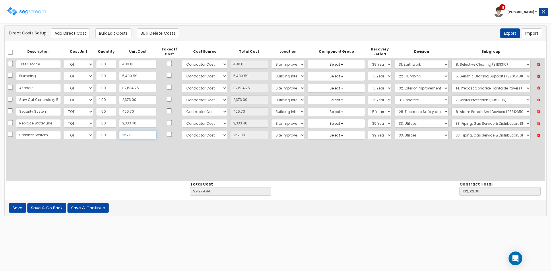
type input "99,980.24"
type input "102,621.66"
type input "252.30"
type input "252.34"
type input "99,980.28"
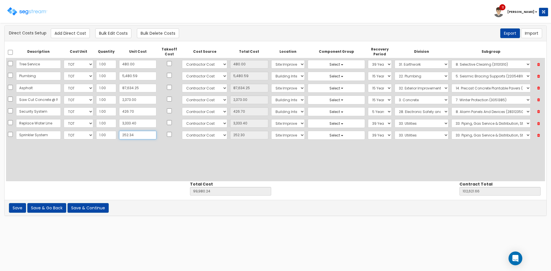
type input "102,621.70"
type input "252.34"
click at [281, 135] on select "Select Building Building Interior Site Improvements Add Additional Location" at bounding box center [288, 135] width 34 height 9
click at [271, 131] on select "Select Building Building Interior Site Improvements Add Additional Location" at bounding box center [288, 135] width 34 height 9
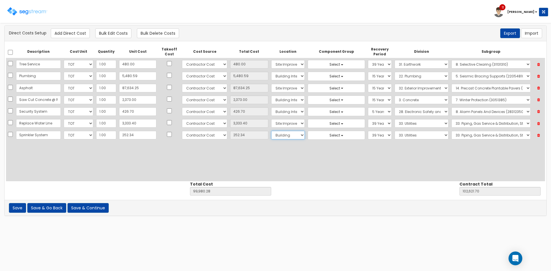
click at [271, 136] on select "Select Building Building Interior Site Improvements Add Additional Location" at bounding box center [288, 135] width 34 height 9
select select "7"
click at [271, 131] on select "Select Building Building Interior Site Improvements Add Additional Location" at bounding box center [288, 135] width 34 height 9
click at [368, 134] on select "Select 5 Years 7 Years 9 Years 10 Years 15 Years 15 Year QLI 15 Year QRP 15 Yea…" at bounding box center [380, 135] width 24 height 9
select select "15Y_1"
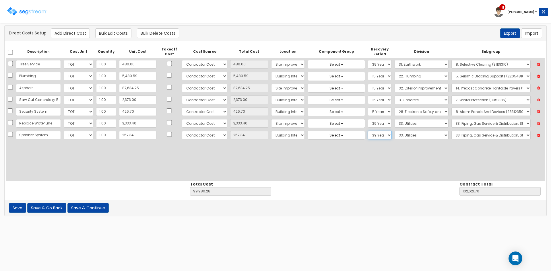
click at [368, 131] on select "Select 5 Years 7 Years 9 Years 10 Years 15 Years 15 Year QLI 15 Year QRP 15 Yea…" at bounding box center [380, 135] width 24 height 9
click at [400, 136] on select "Select 1. General Requirements 2. Existing Conditions 3. Concrete 4. Masonry 5.…" at bounding box center [422, 135] width 54 height 9
click at [395, 131] on select "Select 1. General Requirements 2. Existing Conditions 3. Concrete 4. Masonry 5.…" at bounding box center [422, 135] width 54 height 9
click at [466, 137] on select "Select 1. Square Foot Systems (28135010) 2. Security Access Metal Detectors (28…" at bounding box center [490, 135] width 79 height 9
click at [419, 136] on select "Select 1. General Requirements 2. Existing Conditions 3. Concrete 4. Masonry 5.…" at bounding box center [422, 135] width 54 height 9
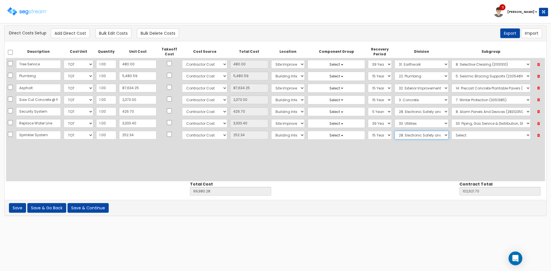
select select "21"
click at [395, 131] on select "Select 1. General Requirements 2. Existing Conditions 3. Concrete 4. Masonry 5.…" at bounding box center [422, 135] width 54 height 9
click at [464, 133] on select "Select 1. General-Duty Valves (21052350) 2. Fire Hydrants For Buildings (211116…" at bounding box center [490, 135] width 79 height 9
select select "21132050"
click at [451, 131] on select "Select 1. General-Duty Valves (21052350) 2. Fire Hydrants For Buildings (211116…" at bounding box center [490, 135] width 79 height 9
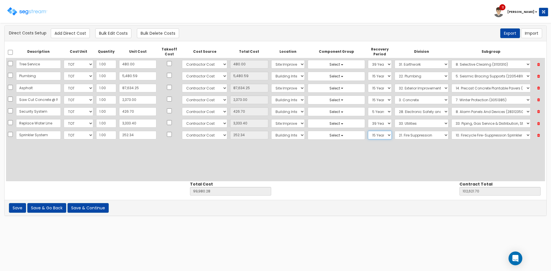
click at [368, 138] on select "Select 5 Years 7 Years 9 Years 10 Years 15 Years 15 Year QLI 15 Year QRP 15 Yea…" at bounding box center [380, 135] width 24 height 9
click at [319, 173] on div "Description Cost Unit Quantity Unit Cost Takeoff Cost Cost Source Total Cost Lo…" at bounding box center [275, 114] width 539 height 136
click at [70, 32] on button "Add Direct Cost" at bounding box center [70, 33] width 39 height 10
select select "10"
select select "6"
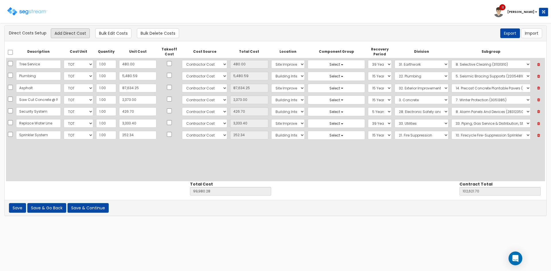
select select "7"
select select "15Y_1"
select select "21"
select select "21132050"
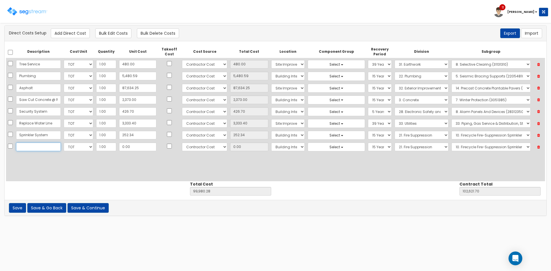
click at [23, 149] on input "text" at bounding box center [38, 147] width 45 height 9
type input "Fire Protectio"
click at [141, 136] on input "252.34" at bounding box center [137, 135] width 37 height 9
type input "6"
type input "99,733.94"
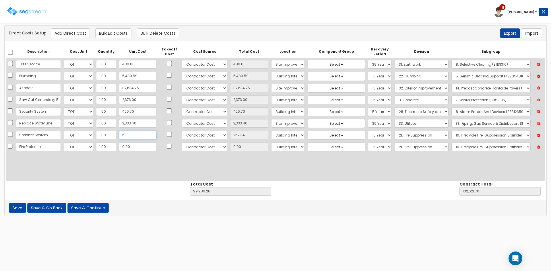
type input "102,375.36"
type input "6.00"
type input "687"
type input "100,414.94"
type input "103,056.36"
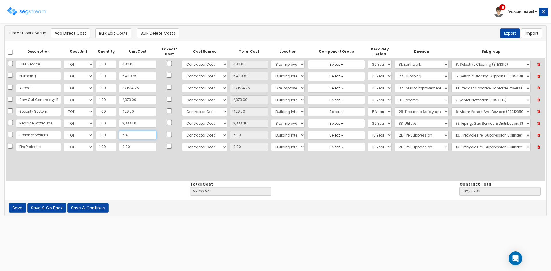
type input "687.00"
type input "687.8"
type input "100,415.74"
type input "103,057.16"
type input "687.80"
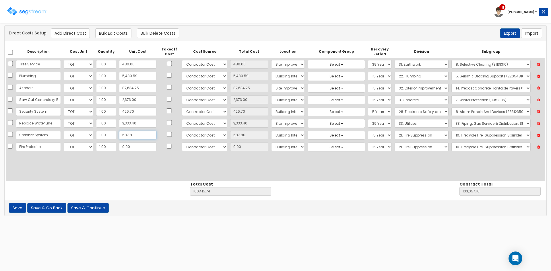
type input "687.81"
type input "100,415.75"
type input "103,057.17"
type input "687.81"
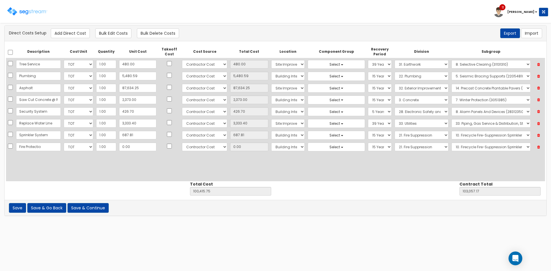
click at [122, 168] on div "Description Cost Unit Quantity Unit Cost Takeoff Cost Cost Source Total Cost Lo…" at bounding box center [275, 114] width 539 height 136
click at [45, 147] on input "Fire Protectio" at bounding box center [38, 147] width 45 height 9
drag, startPoint x: 47, startPoint y: 147, endPoint x: -12, endPoint y: 145, distance: 59.4
click at [0, 145] on html "Toggle navigation 11 Drew Notification x View All Drew 11" at bounding box center [275, 111] width 551 height 222
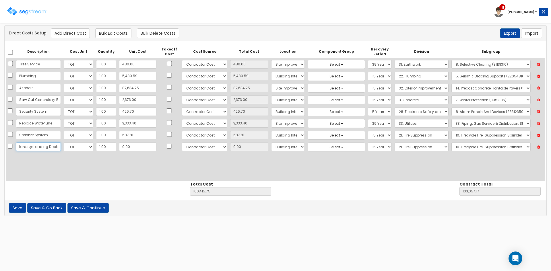
type input "Bollards @ Loading Dock"
select select "10"
select select "6"
select select "7"
select select "15Y_1"
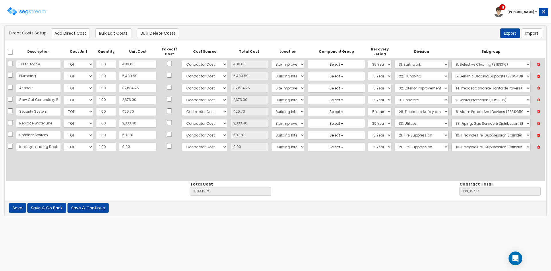
select select "21"
select select "21132050"
click at [142, 149] on input "0.00" at bounding box center [137, 147] width 37 height 9
type input "18"
type input "100,433.75"
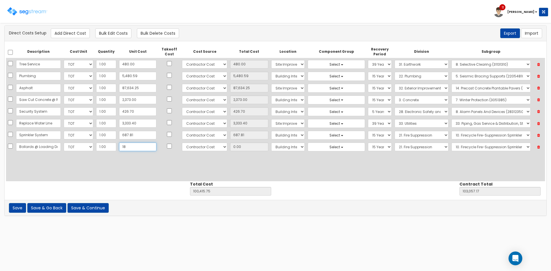
type input "103,075.17"
type input "18.00"
type input "187"
type input "100,602.75"
type input "103,244.17"
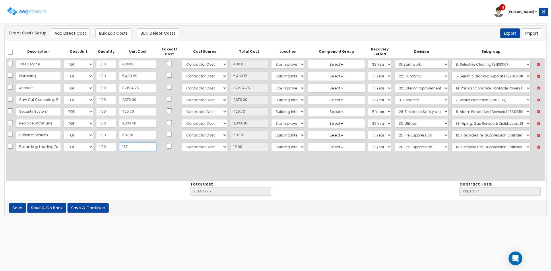
type input "187.00"
type input "1875"
type input "102,290.75"
type input "104,932.17"
type input "1,875"
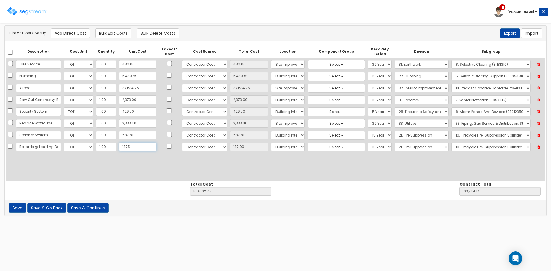
type input "1,875.00"
type input "1,875"
click at [74, 34] on button "Add Direct Cost" at bounding box center [70, 33] width 39 height 10
select select "10"
select select "6"
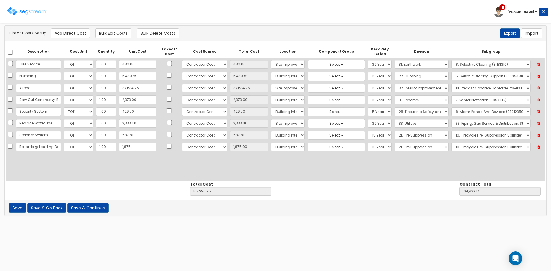
select select "7"
select select "15Y_1"
select select "21"
select select "21132050"
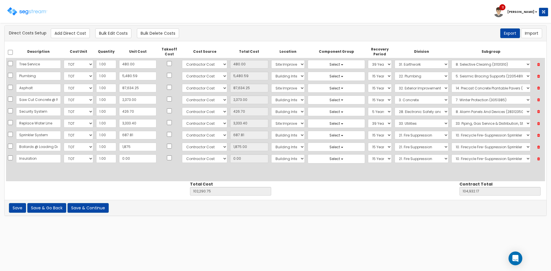
type input "Insulation"
click at [140, 159] on input "0.00" at bounding box center [137, 158] width 37 height 9
type input "5"
type input "102,295.75"
type input "104,937.17"
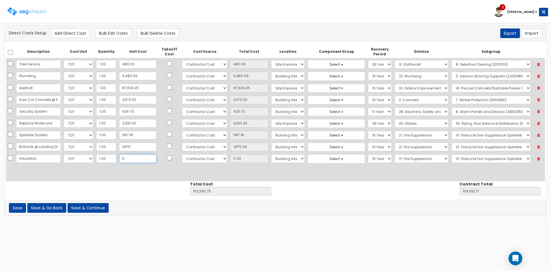
type input "5.00"
type input "50"
type input "102,340.75"
type input "104,982.17"
type input "50.00"
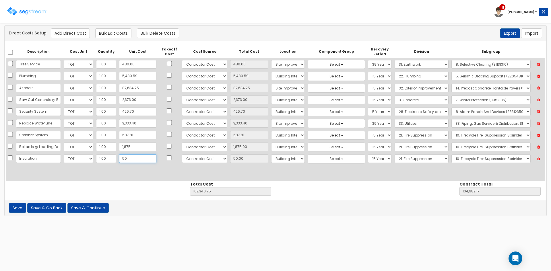
type input "500"
type input "102,790.75"
type input "105,432.17"
type input "500.00"
type input "5000"
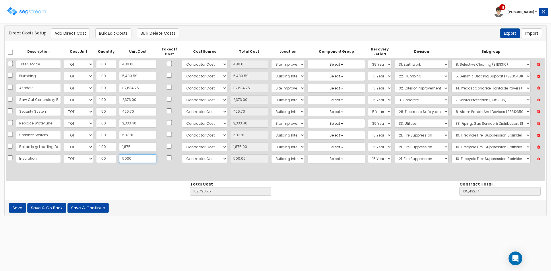
type input "107,290.75"
type input "109,932.17"
type input "5,000"
type input "5,000.00"
type input "5,000"
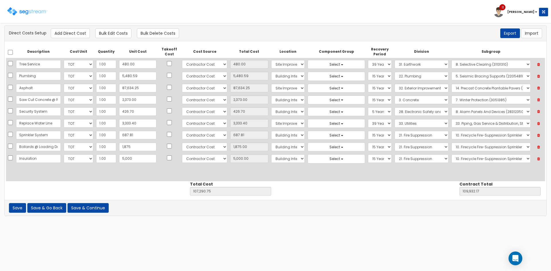
click at [141, 176] on div "Description Cost Unit Quantity Unit Cost Takeoff Cost Cost Source Total Cost Lo…" at bounding box center [275, 114] width 539 height 136
click at [80, 37] on button "Add Direct Cost" at bounding box center [70, 33] width 39 height 10
select select "10"
select select "6"
select select "7"
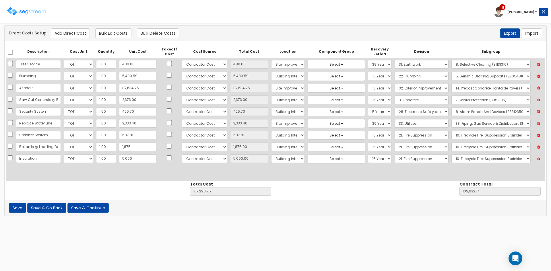
select select "15Y_1"
select select "21"
select select "21132050"
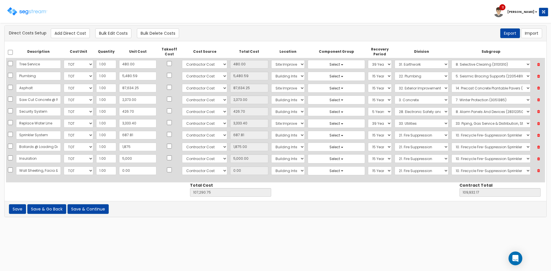
scroll to position [0, 21]
type input "Wall Sheeting, Facia & Gutters"
click at [131, 172] on input "0.00" at bounding box center [137, 170] width 37 height 9
type input "6"
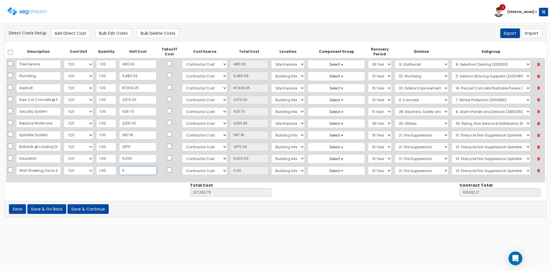
type input "107,296.75"
type input "109,938.17"
type input "6.00"
type input "67"
type input "107,357.75"
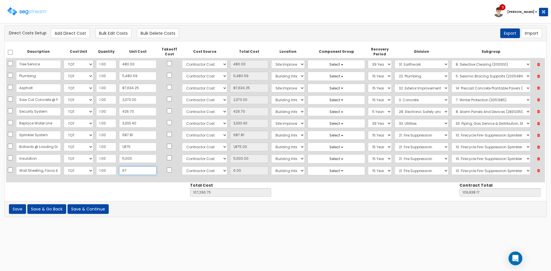
type input "109,999.17"
type input "67.00"
type input "671"
type input "107,961.75"
type input "110,603.17"
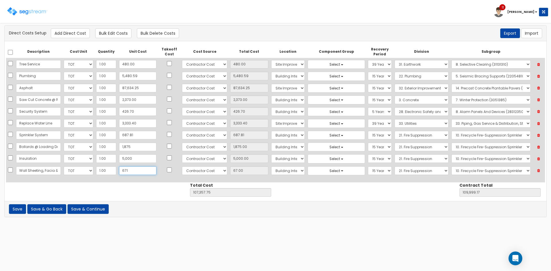
type input "671.00"
type input "6716"
type input "114,006.75"
type input "116,648.17"
type input "6,716"
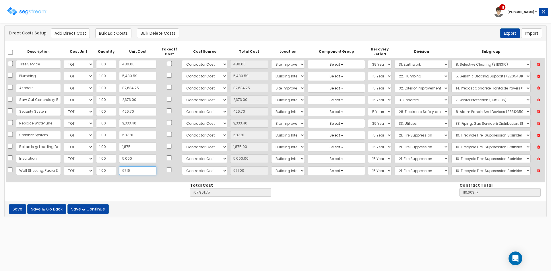
type input "6,716.00"
type input "6,7162"
type input "174,452.75"
type input "177,094.17"
type input "67,162"
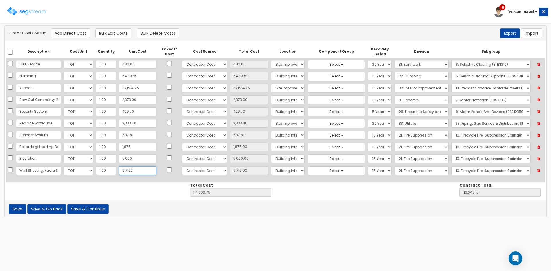
type input "67,162.00"
type input "67,162"
click at [395, 173] on select "Select 1. General Requirements 2. Existing Conditions 3. Concrete 4. Masonry 5.…" at bounding box center [422, 170] width 54 height 9
select select "6"
click at [395, 166] on select "Select 1. General Requirements 2. Existing Conditions 3. Concrete 4. Masonry 5.…" at bounding box center [422, 170] width 54 height 9
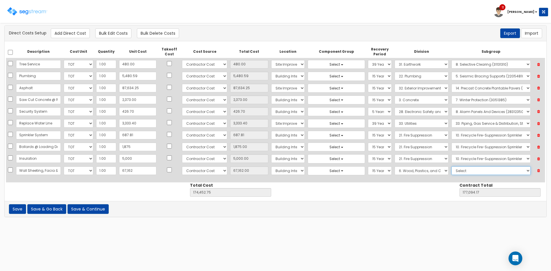
click at [452, 171] on select "Select 1. Selective Demolition Wood Framing (6050510) 2. Selective Demolition M…" at bounding box center [490, 170] width 79 height 9
select select "6111018"
click at [451, 166] on select "Select 1. Selective Demolition Wood Framing (6050510) 2. Selective Demolition M…" at bounding box center [490, 170] width 79 height 9
click at [73, 36] on button "Add Direct Cost" at bounding box center [70, 33] width 39 height 10
select select "10"
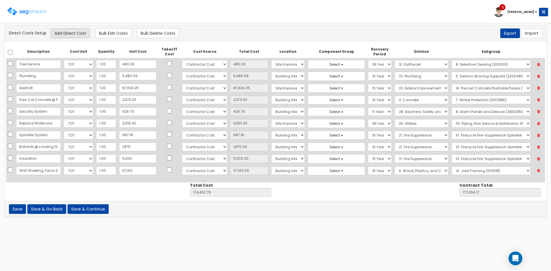
select select "6"
select select "7"
select select "15Y_1"
select select "6"
select select "6111018"
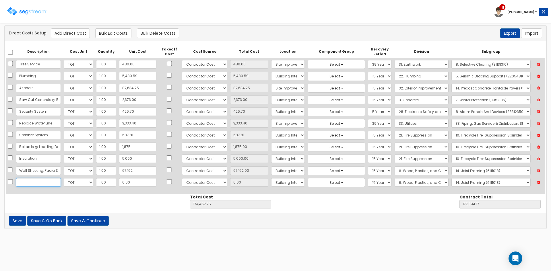
click at [25, 183] on input "text" at bounding box center [38, 182] width 45 height 9
type input "Roof Repair"
drag, startPoint x: 139, startPoint y: 184, endPoint x: 136, endPoint y: 184, distance: 3.2
click at [139, 184] on input "0.00" at bounding box center [137, 182] width 37 height 9
type input "16"
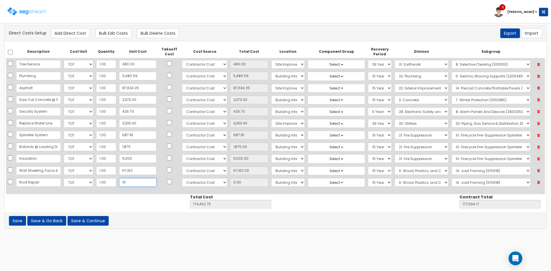
type input "174,468.75"
type input "177,110.17"
type input "16.00"
type input "165"
type input "174,617.75"
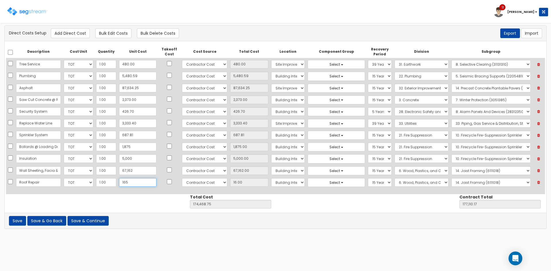
type input "177,259.17"
type input "165.00"
type input "1650"
type input "176,102.75"
type input "178,744.17"
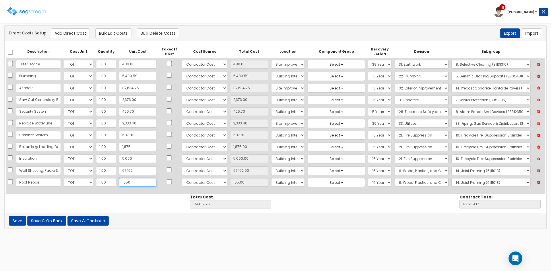
type input "1,650"
type input "1,650.00"
type input "1,6500"
type input "190,952.75"
type input "193,594.17"
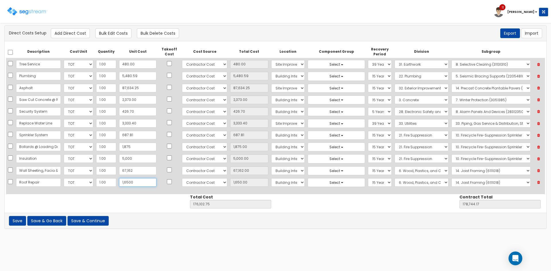
type input "16,500"
type input "16,500.00"
type input "16,500"
click at [271, 185] on select "Select Building Building Interior Site Improvements Add Additional Location" at bounding box center [288, 182] width 34 height 9
select select "6"
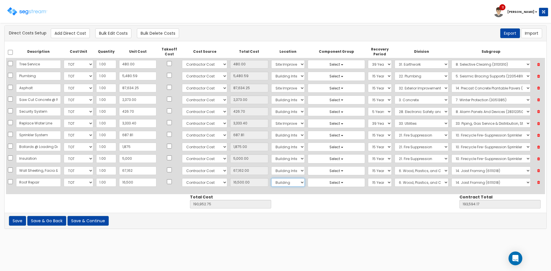
click at [271, 178] on select "Select Building Building Interior Site Improvements Add Additional Location" at bounding box center [288, 182] width 34 height 9
click at [273, 173] on select "Select Building Building Interior Site Improvements Add Additional Location" at bounding box center [288, 170] width 34 height 9
select select "6"
click at [271, 166] on select "Select Building Building Interior Site Improvements Add Additional Location" at bounding box center [288, 170] width 34 height 9
click at [368, 183] on select "Select 5 Years 7 Years 9 Years 10 Years 15 Years 15 Year QLI 15 Year QRP 15 Yea…" at bounding box center [380, 182] width 24 height 9
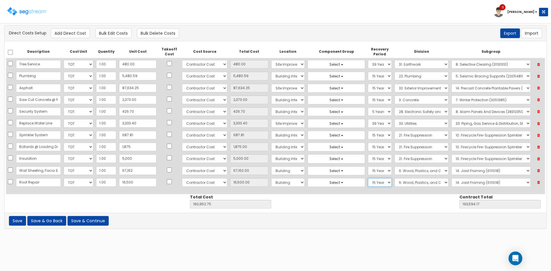
select select "39Y_1"
click at [368, 178] on select "Select 5 Years 7 Years 9 Years 10 Years 15 Years 15 Year QLI 15 Year QRP 15 Yea…" at bounding box center [380, 182] width 24 height 9
click at [368, 172] on select "Select 5 Years 7 Years 9 Years 10 Years 15 Years 15 Year QLI 15 Year QRP 15 Yea…" at bounding box center [380, 170] width 24 height 9
select select "39Y"
click at [368, 166] on select "Select 5 Years 7 Years 9 Years 10 Years 15 Years 15 Year QLI 15 Year QRP 15 Yea…" at bounding box center [380, 170] width 24 height 9
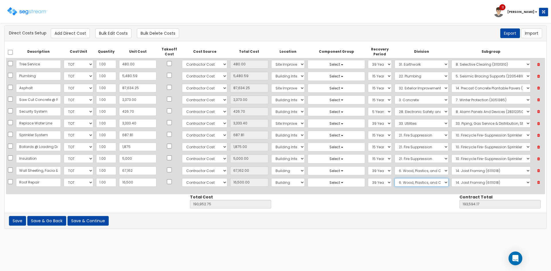
click at [406, 183] on select "Select 1. General Requirements 2. Existing Conditions 3. Concrete 4. Masonry 5.…" at bounding box center [422, 182] width 54 height 9
select select "7"
click at [395, 178] on select "Select 1. General Requirements 2. Existing Conditions 3. Concrete 4. Masonry 5.…" at bounding box center [422, 182] width 54 height 9
drag, startPoint x: 459, startPoint y: 185, endPoint x: 458, endPoint y: 179, distance: 5.5
click at [459, 185] on select "Select 1. Roof Coatings (7015010) 2. Joint Sealant Replacement (7019081) 3. Sel…" at bounding box center [490, 182] width 79 height 9
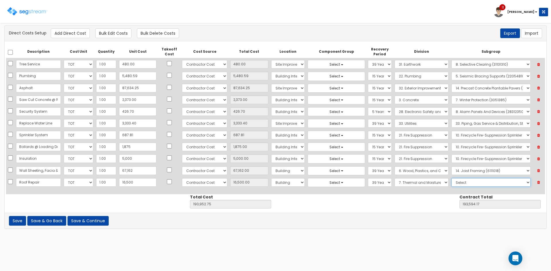
select select "7212310"
click at [451, 178] on select "Select 1. Roof Coatings (7015010) 2. Joint Sealant Replacement (7019081) 3. Sel…" at bounding box center [490, 182] width 79 height 9
click at [75, 33] on button "Add Direct Cost" at bounding box center [70, 33] width 39 height 10
select select "10"
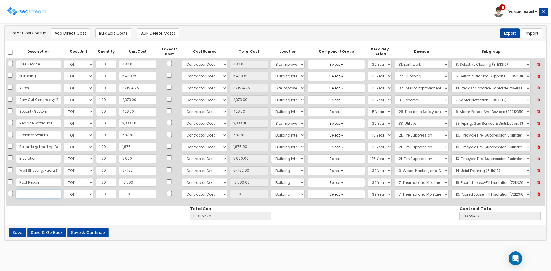
click at [42, 191] on input "text" at bounding box center [38, 194] width 45 height 9
click at [136, 194] on input "0.00" at bounding box center [137, 194] width 37 height 9
drag, startPoint x: 293, startPoint y: 194, endPoint x: 283, endPoint y: 194, distance: 10.0
click at [308, 194] on button "Select" at bounding box center [336, 194] width 57 height 9
click at [283, 194] on select "Select Building Building Interior Site Improvements Add Additional Location" at bounding box center [288, 194] width 34 height 9
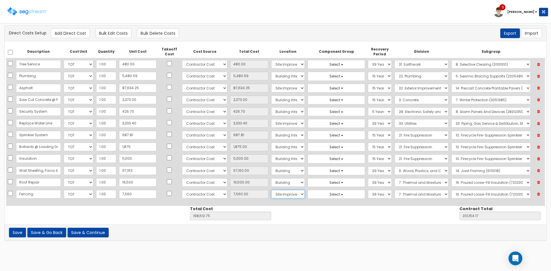
click at [271, 190] on select "Select Building Building Interior Site Improvements Add Additional Location" at bounding box center [288, 194] width 34 height 9
click at [368, 195] on select "Select 5 Years 7 Years 9 Years 10 Years 15 Years 15 Year QLI 15 Year QRP 15 Yea…" at bounding box center [380, 194] width 24 height 9
click at [368, 190] on select "Select 5 Years 7 Years 9 Years 10 Years 15 Years 15 Year QLI 15 Year QRP 15 Yea…" at bounding box center [380, 194] width 24 height 9
click at [395, 194] on select "Select 1. General Requirements 2. Existing Conditions 3. Concrete 4. Masonry 5.…" at bounding box center [422, 194] width 54 height 9
click at [395, 190] on select "Select 1. General Requirements 2. Existing Conditions 3. Concrete 4. Masonry 5.…" at bounding box center [422, 194] width 54 height 9
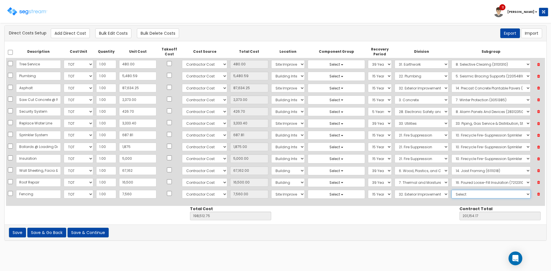
click at [460, 198] on select "Select 1. Landscaping (32011300) 2. Slurry Seal (Latex Modified) (32011361) 3. …" at bounding box center [490, 194] width 79 height 9
click at [451, 190] on select "Select 1. Landscaping (32011300) 2. Slurry Seal (Latex Modified) (32011361) 3. …" at bounding box center [490, 194] width 79 height 9
click at [66, 33] on button "Add Direct Cost" at bounding box center [70, 33] width 39 height 10
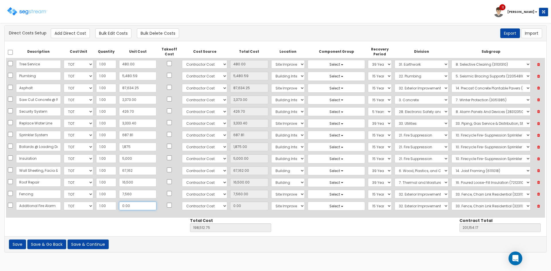
click at [133, 207] on input "0.00" at bounding box center [137, 206] width 37 height 9
click at [271, 210] on select "Select Building Building Interior Site Improvements Add Additional Location" at bounding box center [288, 206] width 34 height 9
click at [271, 202] on select "Select Building Building Interior Site Improvements Add Additional Location" at bounding box center [288, 206] width 34 height 9
click at [368, 208] on select "Select 5 Years 7 Years 9 Years 10 Years 15 Years 15 Year QLI 15 Year QRP 15 Yea…" at bounding box center [380, 206] width 24 height 9
click at [368, 202] on select "Select 5 Years 7 Years 9 Years 10 Years 15 Years 15 Year QLI 15 Year QRP 15 Yea…" at bounding box center [380, 206] width 24 height 9
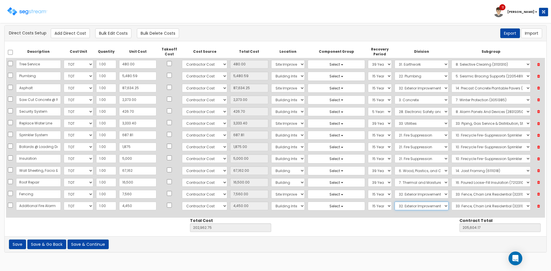
click at [398, 206] on select "Select 1. General Requirements 2. Existing Conditions 3. Concrete 4. Masonry 5.…" at bounding box center [422, 206] width 54 height 9
click at [395, 202] on select "Select 1. General Requirements 2. Existing Conditions 3. Concrete 4. Masonry 5.…" at bounding box center [422, 206] width 54 height 9
click at [458, 205] on select "Select 1. Square Foot Systems (28135010) 2. Security Access Metal Detectors (28…" at bounding box center [490, 206] width 79 height 9
click at [451, 202] on select "Select 1. Square Foot Systems (28135010) 2. Security Access Metal Detectors (28…" at bounding box center [490, 206] width 79 height 9
click at [65, 34] on button "Add Direct Cost" at bounding box center [70, 33] width 39 height 10
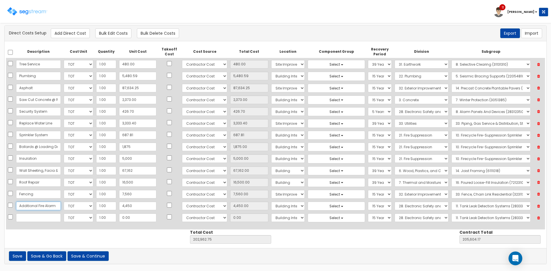
click at [24, 208] on input "Additional Fire Alarm" at bounding box center [38, 206] width 45 height 9
click at [136, 157] on input "5,000" at bounding box center [137, 158] width 37 height 9
click at [140, 197] on input "7,560" at bounding box center [137, 194] width 37 height 9
click at [36, 219] on input "text" at bounding box center [38, 218] width 45 height 9
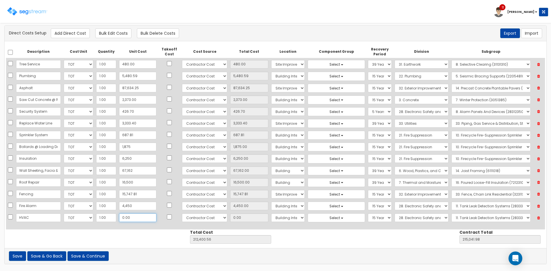
click at [129, 217] on input "0.00" at bounding box center [137, 218] width 37 height 9
click at [368, 218] on select "Select 5 Years 7 Years 9 Years 10 Years 15 Years 15 Year QLI 15 Year QRP 15 Yea…" at bounding box center [380, 218] width 24 height 9
click at [368, 214] on select "Select 5 Years 7 Years 9 Years 10 Years 15 Years 15 Year QLI 15 Year QRP 15 Yea…" at bounding box center [380, 218] width 24 height 9
click at [396, 217] on select "Select 1. General Requirements 2. Existing Conditions 3. Concrete 4. Masonry 5.…" at bounding box center [422, 218] width 54 height 9
click at [395, 214] on select "Select 1. General Requirements 2. Existing Conditions 3. Concrete 4. Masonry 5.…" at bounding box center [422, 218] width 54 height 9
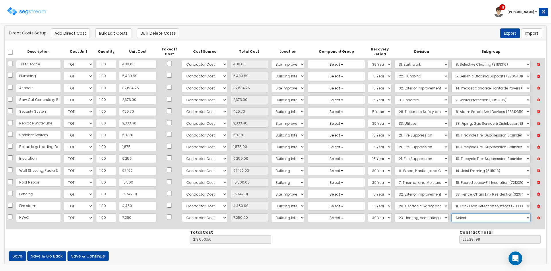
click at [454, 218] on select "Select 1. Ductwork (23050500) 2. HVAC Demolition (23050510) 3. Valves, Iron Bod…" at bounding box center [490, 218] width 79 height 9
click at [451, 214] on select "Select 1. Ductwork (23050500) 2. HVAC Demolition (23050510) 3. Valves, Iron Bod…" at bounding box center [490, 218] width 79 height 9
click at [130, 219] on input "7,250" at bounding box center [137, 218] width 37 height 9
click at [368, 218] on select "Select 5 Years 7 Years 9 Years 10 Years 15 Years 15 Year QLI 15 Year QRP 15 Yea…" at bounding box center [380, 218] width 24 height 9
click at [163, 239] on div "Description Cost Unit Quantity Unit Cost Takeoff Cost Cost Source Total Cost Lo…" at bounding box center [276, 144] width 542 height 207
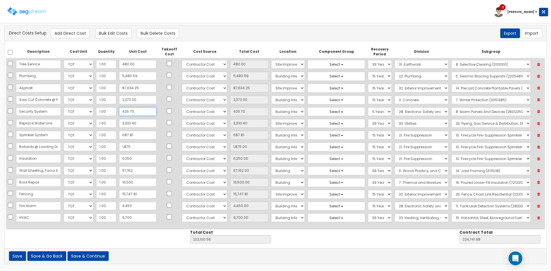
click at [131, 113] on input "426.70" at bounding box center [137, 111] width 37 height 9
click at [76, 37] on button "Add Direct Cost" at bounding box center [70, 33] width 39 height 10
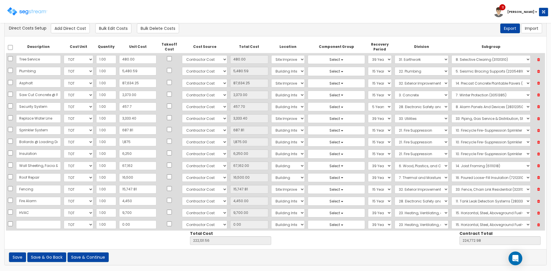
scroll to position [6, 0]
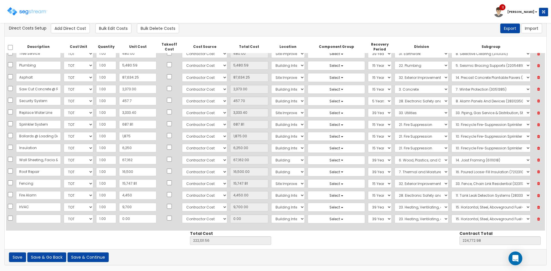
click at [30, 218] on input "text" at bounding box center [38, 219] width 45 height 9
click at [135, 220] on input "0.00" at bounding box center [137, 219] width 37 height 9
click at [371, 221] on select "Select 5 Years 7 Years 9 Years 10 Years 15 Years 15 Year QLI 15 Year QRP 15 Yea…" at bounding box center [380, 219] width 24 height 9
click at [368, 215] on select "Select 5 Years 7 Years 9 Years 10 Years 15 Years 15 Year QLI 15 Year QRP 15 Yea…" at bounding box center [380, 219] width 24 height 9
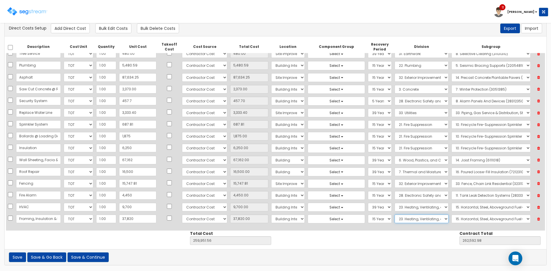
click at [407, 221] on select "Select 1. General Requirements 2. Existing Conditions 3. Concrete 4. Masonry 5.…" at bounding box center [422, 219] width 54 height 9
click at [395, 215] on select "Select 1. General Requirements 2. Existing Conditions 3. Concrete 4. Masonry 5.…" at bounding box center [422, 219] width 54 height 9
click at [464, 217] on select "Select 1. Carpet Maintenance (9016010) 2. Gypsum Wallboard Repairs (9017010) 3.…" at bounding box center [490, 219] width 79 height 9
click at [451, 215] on select "Select 1. Carpet Maintenance (9016010) 2. Gypsum Wallboard Repairs (9017010) 3.…" at bounding box center [490, 219] width 79 height 9
click at [61, 28] on button "Add Direct Cost" at bounding box center [70, 29] width 39 height 10
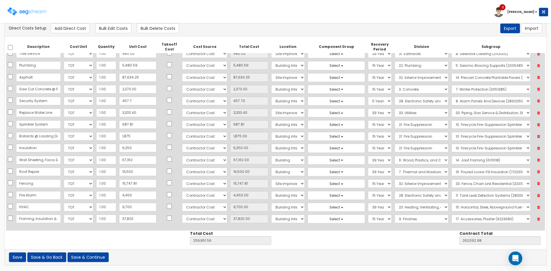
scroll to position [18, 0]
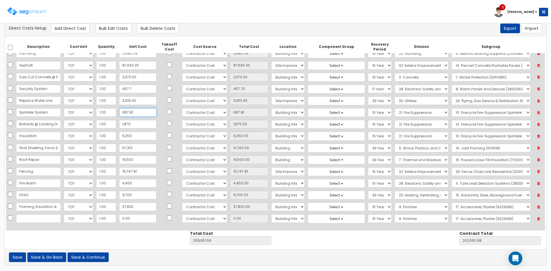
click at [133, 113] on input "687.81" at bounding box center [137, 112] width 37 height 9
click at [34, 220] on input "text" at bounding box center [38, 218] width 45 height 9
click at [135, 221] on input "0.00" at bounding box center [137, 218] width 37 height 9
click at [34, 220] on input "Ceiling Grid" at bounding box center [38, 218] width 45 height 9
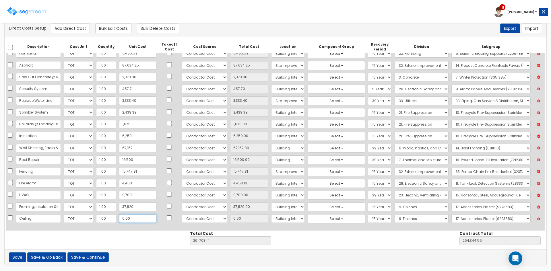
click at [130, 221] on input "0.00" at bounding box center [137, 218] width 37 height 9
click at [477, 219] on select "Select 1. Carpet Maintenance (9016010) 2. Gypsum Wallboard Repairs (9017010) 3.…" at bounding box center [490, 218] width 79 height 9
click at [451, 214] on select "Select 1. Carpet Maintenance (9016010) 2. Gypsum Wallboard Repairs (9017010) 3.…" at bounding box center [490, 218] width 79 height 9
click at [143, 113] on input "2,439.39" at bounding box center [137, 112] width 37 height 9
click at [138, 112] on input "4,431.43" at bounding box center [137, 112] width 37 height 9
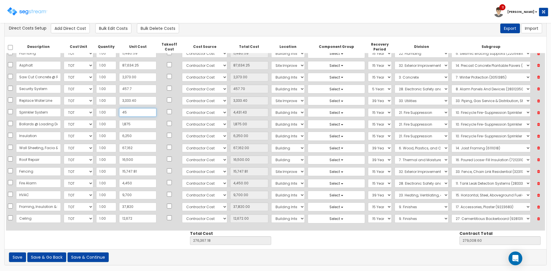
scroll to position [0, 0]
drag, startPoint x: 67, startPoint y: 32, endPoint x: 75, endPoint y: 40, distance: 11.2
click at [67, 32] on button "Add Direct Cost" at bounding box center [70, 29] width 39 height 10
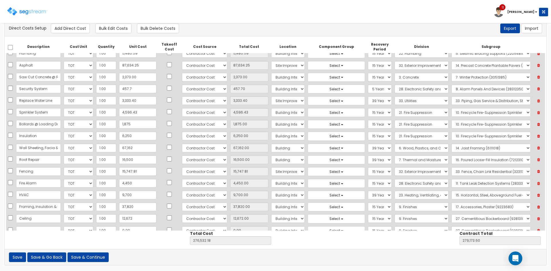
scroll to position [30, 0]
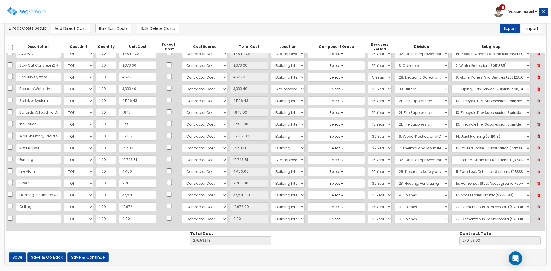
click at [33, 222] on input "text" at bounding box center [38, 219] width 45 height 9
click at [132, 222] on input "0.00" at bounding box center [137, 219] width 37 height 9
click at [74, 33] on button "Add Direct Cost" at bounding box center [70, 29] width 39 height 10
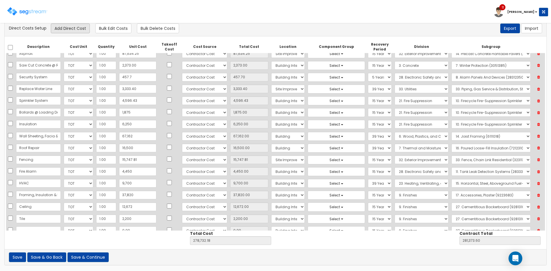
scroll to position [41, 0]
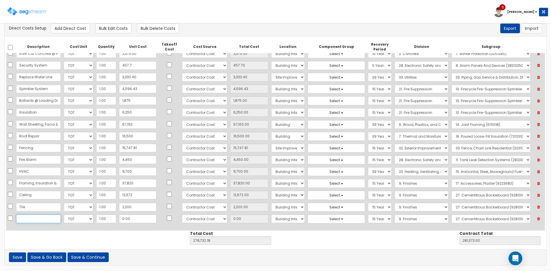
click at [48, 221] on input "text" at bounding box center [38, 219] width 45 height 9
click at [132, 218] on input "0.00" at bounding box center [137, 219] width 37 height 9
click at [395, 222] on select "Select 1. General Requirements 2. Existing Conditions 3. Concrete 4. Masonry 5.…" at bounding box center [422, 219] width 54 height 9
click at [395, 215] on select "Select 1. General Requirements 2. Existing Conditions 3. Concrete 4. Masonry 5.…" at bounding box center [422, 219] width 54 height 9
click at [456, 220] on select "Select 1. Selective Demolition, Specialties (10050510) 2. Fixed Chalkboards (10…" at bounding box center [490, 219] width 79 height 9
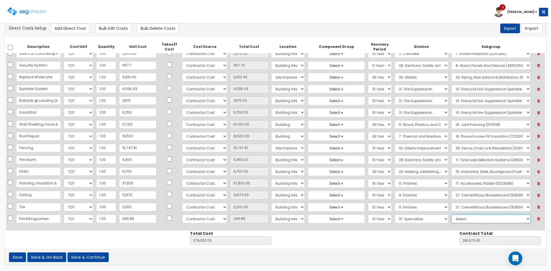
click at [451, 215] on select "Select 1. Selective Demolition, Specialties (10050510) 2. Fixed Chalkboards (10…" at bounding box center [490, 219] width 79 height 9
click at [480, 210] on select "Select 1. Carpet Maintenance (9016010) 2. Gypsum Wallboard Repairs (9017010) 3.…" at bounding box center [490, 207] width 79 height 9
click at [451, 203] on select "Select 1. Carpet Maintenance (9016010) 2. Gypsum Wallboard Repairs (9017010) 3.…" at bounding box center [490, 207] width 79 height 9
click at [52, 258] on button "Save & Go Back" at bounding box center [46, 258] width 39 height 10
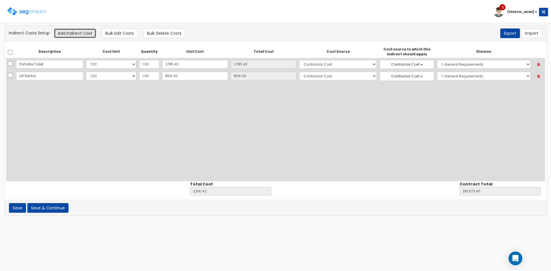
click at [75, 35] on button "Add Indirect Cost" at bounding box center [75, 33] width 42 height 10
select select "10"
select select "6"
select select "1"
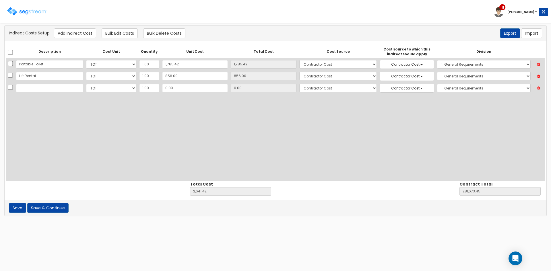
scroll to position [27, 0]
type input "Engineering"
click at [189, 90] on input "0.00" at bounding box center [195, 88] width 66 height 9
type input "7"
type input "2,648.42"
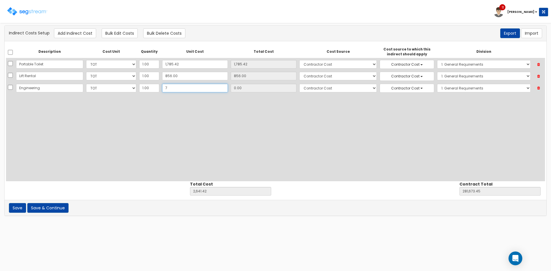
type input "281,680.45"
type input "7.00"
type input "72"
type input "2,713.42"
type input "281,745.45"
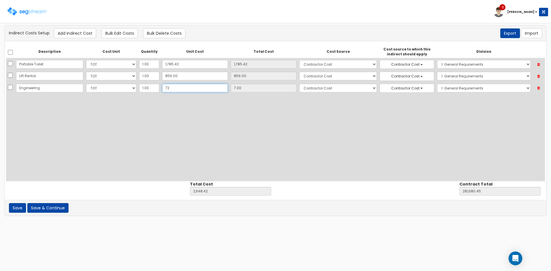
type input "72.00"
type input "720"
type input "3,361.42"
type input "282,393.45"
type input "720.00"
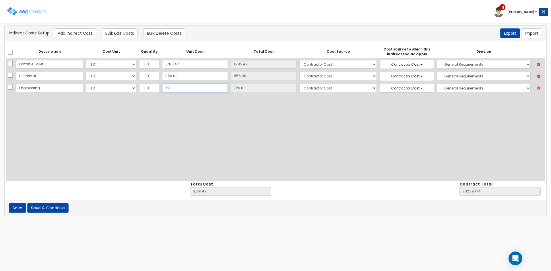
type input "7200"
type input "9,841.42"
type input "288,873.45"
type input "7,200"
type input "7,200.00"
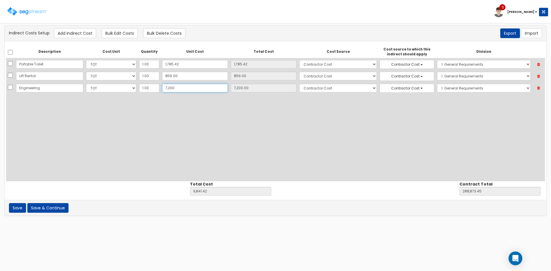
type input "7,200"
click at [72, 178] on div "Description Cost Unit Quantity Unit Cost Total Cost Cost Source Cost source to …" at bounding box center [275, 114] width 539 height 136
click at [111, 160] on div "Description Cost Unit Quantity Unit Cost Total Cost Cost Source Cost source to …" at bounding box center [275, 114] width 539 height 136
click at [55, 211] on button "Save & Continue" at bounding box center [47, 208] width 41 height 10
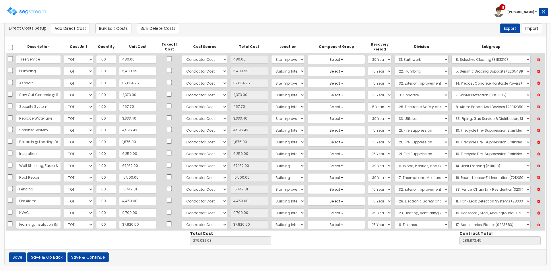
scroll to position [35, 0]
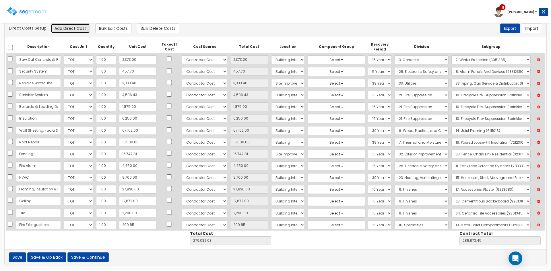
click at [78, 30] on button "Add Direct Cost" at bounding box center [70, 29] width 39 height 10
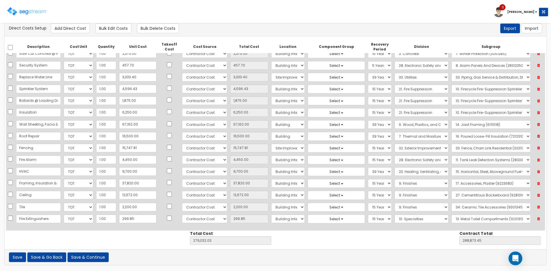
select select "10"
select select "6"
select select "7"
select select "15Y_1"
select select "10"
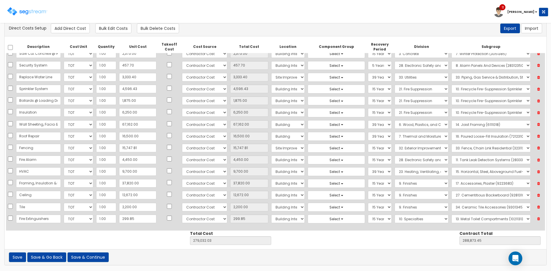
select select "10211313"
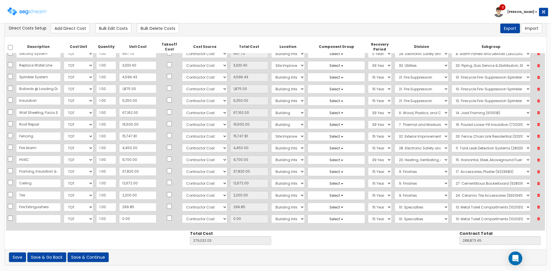
click at [38, 222] on input "text" at bounding box center [38, 219] width 45 height 9
type input "F"
type input "Bathroom Flooring"
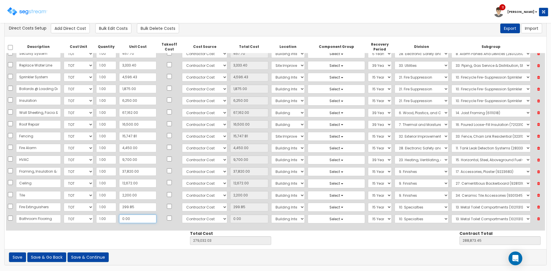
click at [131, 222] on input "0.00" at bounding box center [137, 219] width 37 height 9
type input "62"
type input "279,094.03"
type input "288,935.45"
type input "62.00"
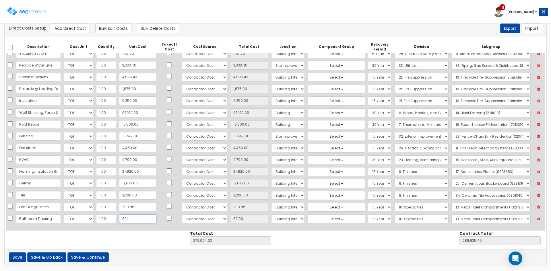
type input "6210"
type input "285,242.03"
type input "295,083.45"
type input "6,210"
type input "6,210.00"
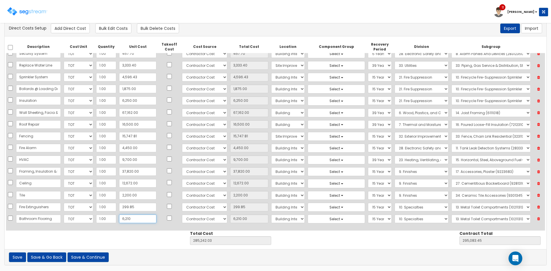
type input "6,210"
click at [370, 221] on select "Select 5 Years 7 Years 9 Years 10 Years 15 Years 15 Year QLI 15 Year QRP 15 Yea…" at bounding box center [380, 219] width 24 height 9
click at [368, 215] on select "Select 5 Years 7 Years 9 Years 10 Years 15 Years 15 Year QLI 15 Year QRP 15 Yea…" at bounding box center [380, 219] width 24 height 9
click at [399, 219] on select "Select 1. General Requirements 2. Existing Conditions 3. Concrete 4. Masonry 5.…" at bounding box center [422, 219] width 54 height 9
click at [414, 249] on div "Description Cost Unit Quantity Unit Cost Takeoff Cost Cost Source Total Cost Lo…" at bounding box center [276, 142] width 542 height 213
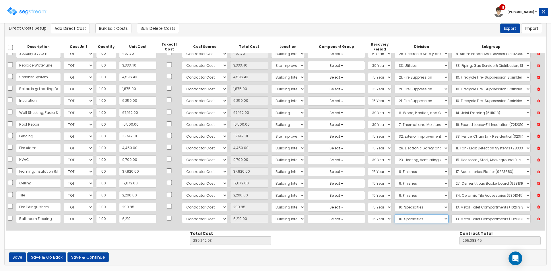
click at [427, 220] on select "Select 1. General Requirements 2. Existing Conditions 3. Concrete 4. Masonry 5.…" at bounding box center [422, 219] width 54 height 9
select select "9"
click at [395, 215] on select "Select 1. General Requirements 2. Existing Conditions 3. Concrete 4. Masonry 5.…" at bounding box center [422, 219] width 54 height 9
click at [477, 218] on select "Select 1. Carpet Maintenance (9016010) 2. Gypsum Wallboard Repairs (9017010) 3.…" at bounding box center [490, 219] width 79 height 9
select select "9302310"
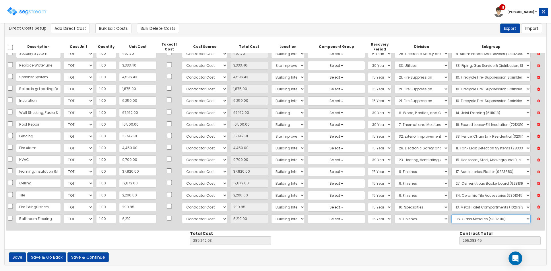
click at [451, 215] on select "Select 1. Carpet Maintenance (9016010) 2. Gypsum Wallboard Repairs (9017010) 3.…" at bounding box center [490, 219] width 79 height 9
click at [65, 27] on button "Add Direct Cost" at bounding box center [70, 29] width 39 height 10
select select "10"
select select "6"
select select "7"
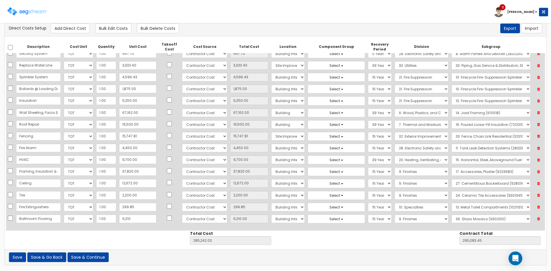
select select "15Y_1"
select select "9"
select select "9302310"
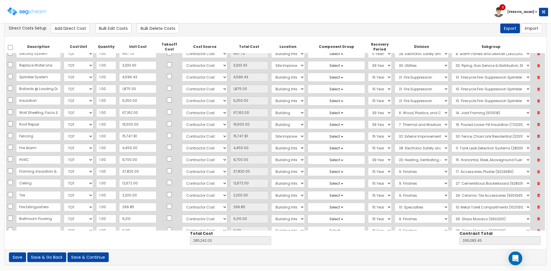
scroll to position [65, 0]
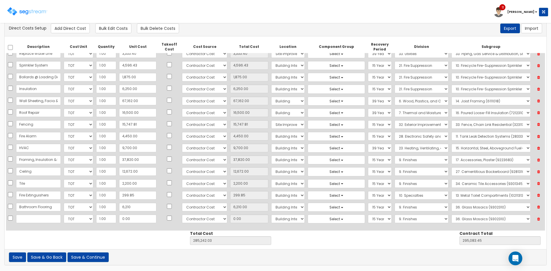
click at [31, 219] on input "text" at bounding box center [38, 219] width 45 height 9
type input "Drywall"
click at [144, 218] on input "0.00" at bounding box center [137, 219] width 37 height 9
type input "2"
type input "285,244.03"
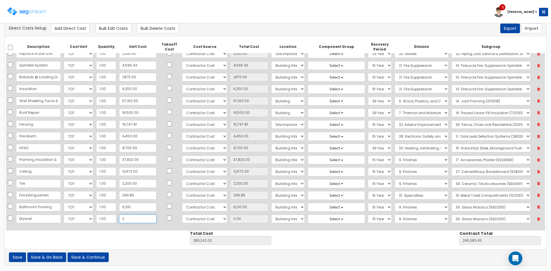
type input "295,085.45"
type input "2.00"
type input "25"
type input "285,267.03"
type input "295,108.45"
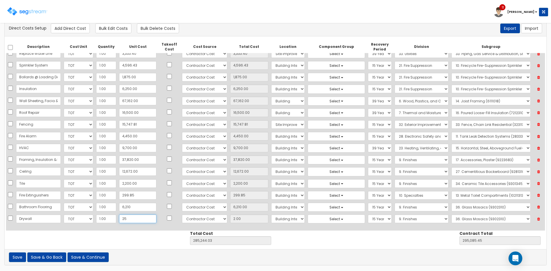
type input "25.00"
type input "254"
type input "285,496.03"
type input "295,337.45"
type input "254.00"
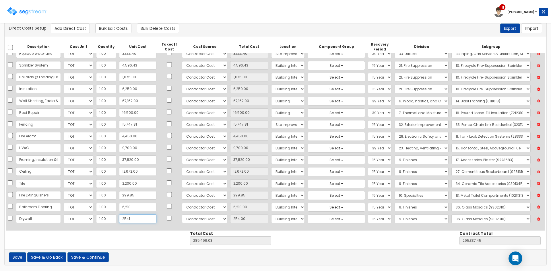
type input "25416"
type input "310,658.03"
type input "320,499.45"
type input "25,416"
type input "25,416.00"
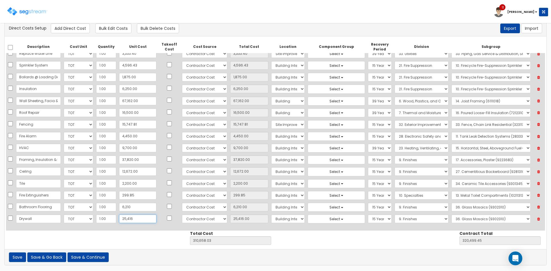
type input "25,416"
click at [454, 219] on select "Select 1. Carpet Maintenance (9016010) 2. Gypsum Wallboard Repairs (9017010) 3.…" at bounding box center [490, 219] width 79 height 9
select select "9291050"
click at [451, 215] on select "Select 1. Carpet Maintenance (9016010) 2. Gypsum Wallboard Repairs (9017010) 3.…" at bounding box center [490, 219] width 79 height 9
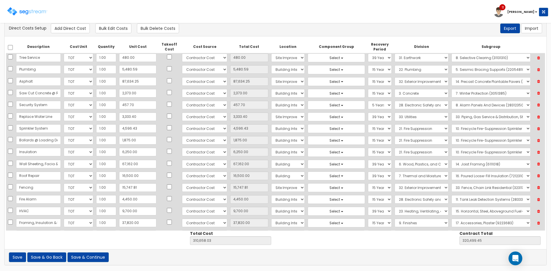
scroll to position [0, 0]
click at [138, 107] on input "457.70" at bounding box center [137, 106] width 37 height 9
type input "7"
type input "7.00"
type input "310,207.33"
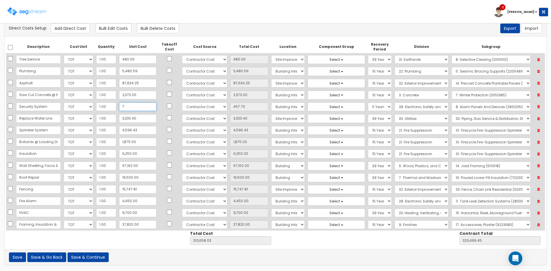
type input "320,048.75"
type input "73"
type input "73.00"
type input "310,273.33"
type input "320,114.75"
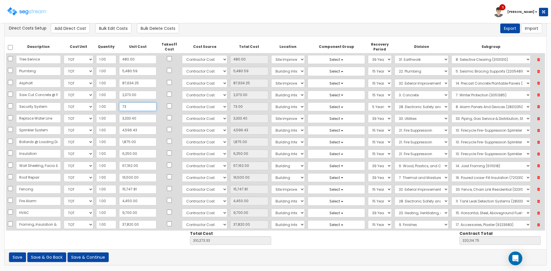
type input "737"
type input "737.00"
type input "310,937.33"
type input "320,778.75"
type input "737.7"
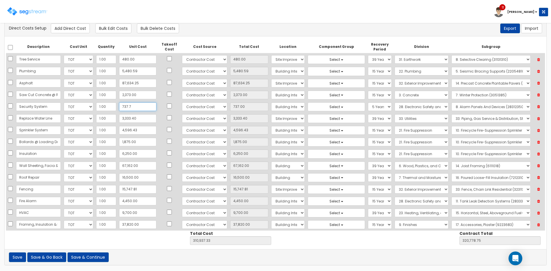
type input "737.70"
type input "310,938.03"
type input "320,779.45"
type input "737.7"
click at [75, 32] on button "Add Direct Cost" at bounding box center [70, 29] width 39 height 10
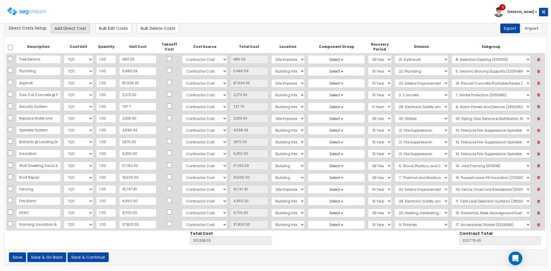
select select "10"
select select "6"
select select "7"
select select "15Y_1"
select select "9"
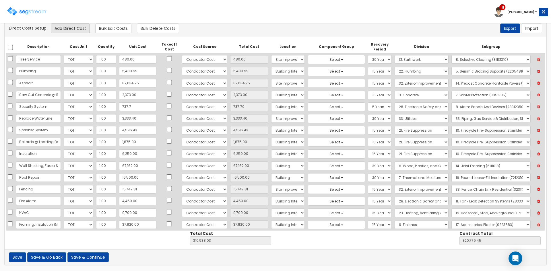
select select "9291050"
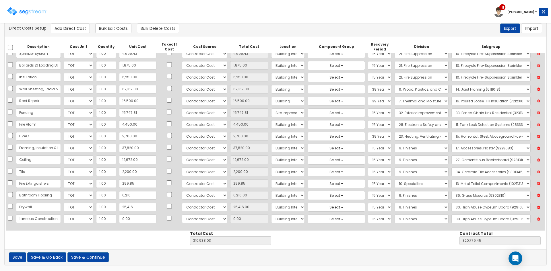
scroll to position [0, 18]
type input "Miscellaneous Construction"
click at [143, 220] on input "0.00" at bounding box center [137, 219] width 37 height 9
type input "4"
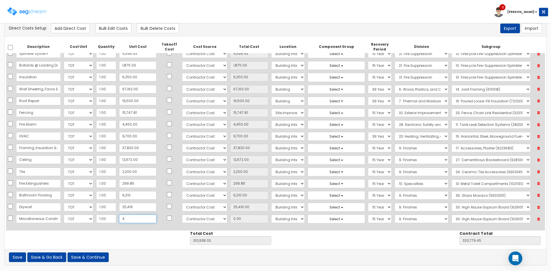
type input "310,942.03"
type input "320,783.45"
type input "4.00"
type input "42"
type input "310,980.03"
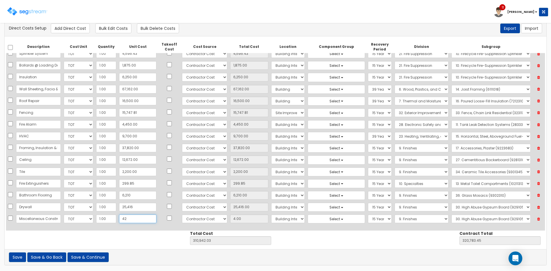
type input "320,821.45"
type input "42.00"
type input "4250"
type input "315,188.03"
type input "325,029.45"
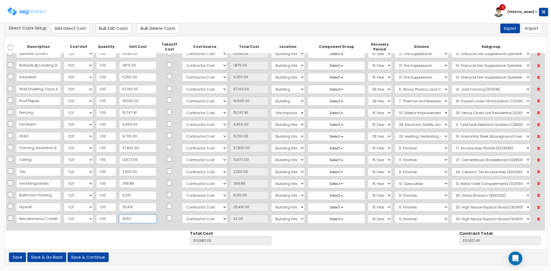
type input "4,250"
type input "4,250.00"
type input "4,2502"
type input "353,440.03"
type input "363,281.45"
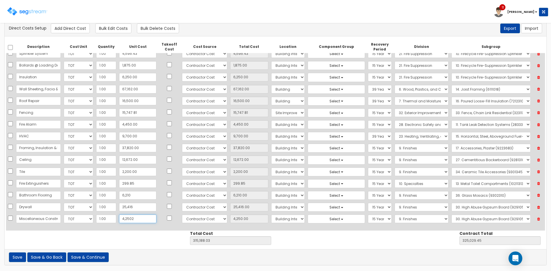
type input "42,502"
type input "42,502.00"
type input "42,502.7"
type input "353,440.73"
type input "363,282.15"
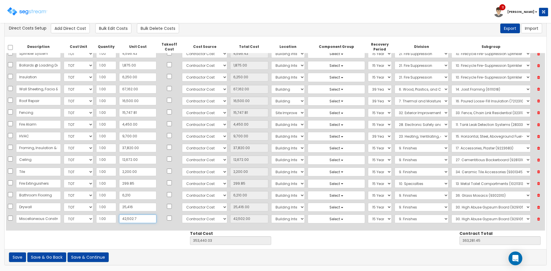
type input "42,502.70"
type input "42,502.7"
click at [368, 218] on select "Select 5 Years 7 Years 9 Years 10 Years 15 Years 15 Year QLI 15 Year QRP 15 Yea…" at bounding box center [380, 219] width 24 height 9
click at [368, 215] on select "Select 5 Years 7 Years 9 Years 10 Years 15 Years 15 Year QLI 15 Year QRP 15 Yea…" at bounding box center [380, 219] width 24 height 9
select select "39Y"
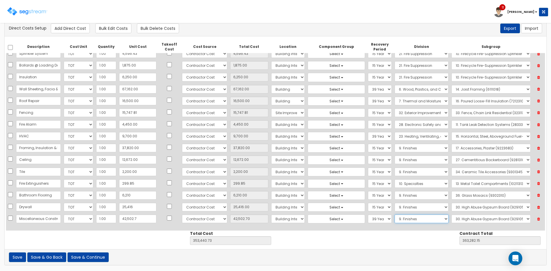
click at [405, 217] on select "Select 1. General Requirements 2. Existing Conditions 3. Concrete 4. Masonry 5.…" at bounding box center [422, 219] width 54 height 9
select select "13"
click at [395, 215] on select "Select 1. General Requirements 2. Existing Conditions 3. Concrete 4. Masonry 5.…" at bounding box center [422, 219] width 54 height 9
drag, startPoint x: 466, startPoint y: 218, endPoint x: 467, endPoint y: 215, distance: 3.6
click at [466, 218] on select "Select 1. Selective Demolition, Air Supported Structures (13050510) 2. Selectiv…" at bounding box center [490, 219] width 79 height 9
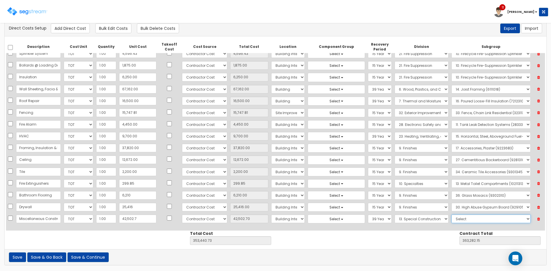
select select "13215350"
click at [451, 215] on select "Select 1. Selective Demolition, Air Supported Structures (13050510) 2. Selectiv…" at bounding box center [490, 219] width 79 height 9
click at [80, 257] on button "Save & Continue" at bounding box center [87, 258] width 41 height 10
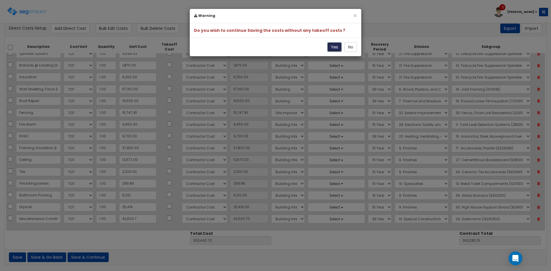
click at [335, 48] on button "Yes" at bounding box center [334, 47] width 15 height 10
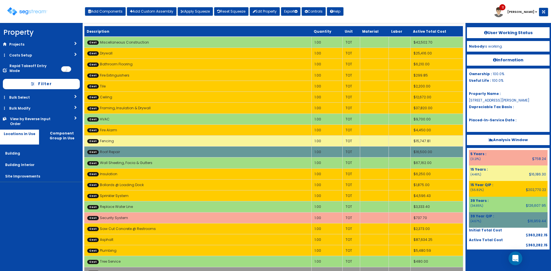
click at [39, 208] on nav "Property DB Projects Recent Properties [STREET_ADDRESS][PERSON_NAME] TownePlace…" at bounding box center [41, 147] width 83 height 248
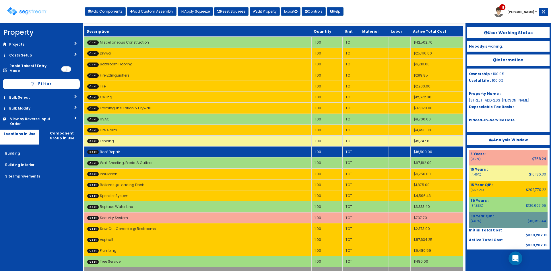
click at [145, 151] on td "Cost Roof Repair" at bounding box center [197, 152] width 227 height 11
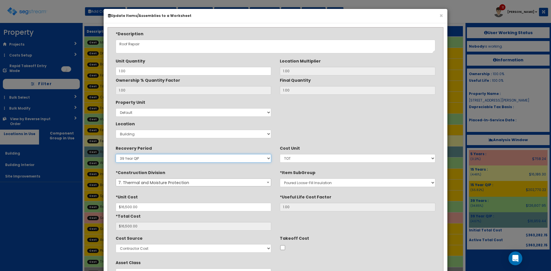
click at [175, 159] on select "5 Years 7 Years 9 Years 10 Years 15 Years 15 Year QLI 15 Year QRP 15 Year QIP 2…" at bounding box center [194, 158] width 156 height 9
select select "39Y"
click at [116, 154] on select "5 Years 7 Years 9 Years 10 Years 15 Years 15 Year QLI 15 Year QRP 15 Year QIP 2…" at bounding box center [194, 158] width 156 height 9
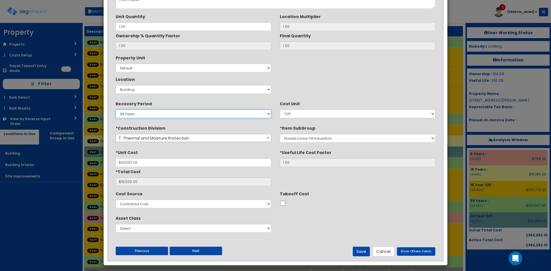
scroll to position [48, 0]
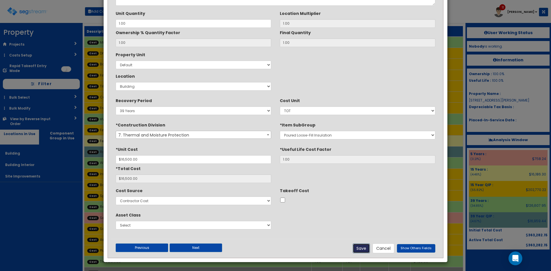
click at [362, 247] on button "Save" at bounding box center [361, 249] width 17 height 10
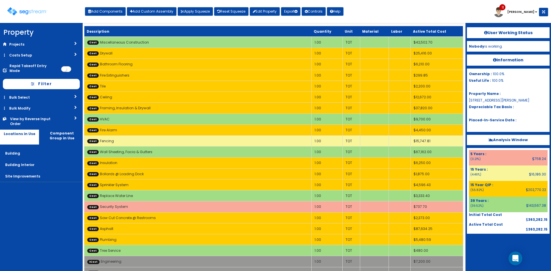
click at [487, 252] on div at bounding box center [508, 248] width 83 height 29
click at [38, 197] on nav "Property DB Projects Recent Properties [STREET_ADDRESS][PERSON_NAME] TownePlace…" at bounding box center [41, 147] width 83 height 248
click at [295, 13] on button "Export" at bounding box center [291, 11] width 20 height 9
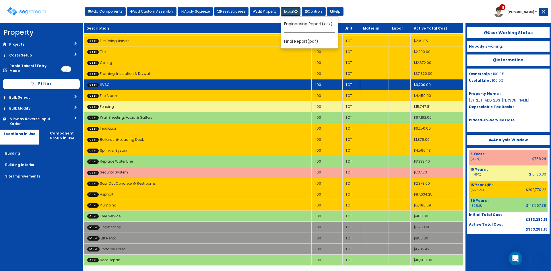
scroll to position [35, 0]
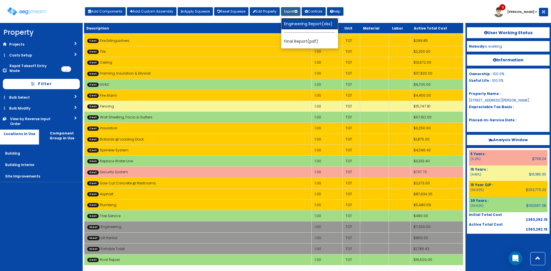
click at [309, 27] on link "Engineering Report(xlsx)" at bounding box center [309, 23] width 57 height 11
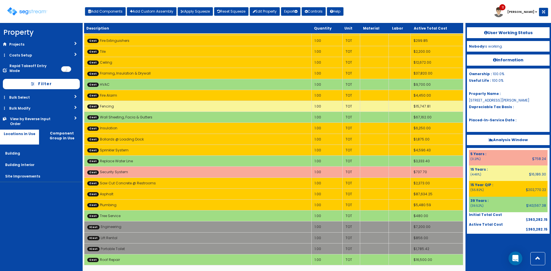
click at [36, 209] on nav "Property DB Projects Recent Properties [STREET_ADDRESS][PERSON_NAME] TownePlace…" at bounding box center [41, 147] width 83 height 248
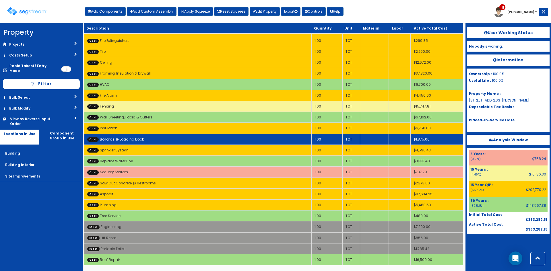
click at [257, 143] on td "Cost Bollards @ Loading Dock" at bounding box center [197, 139] width 227 height 11
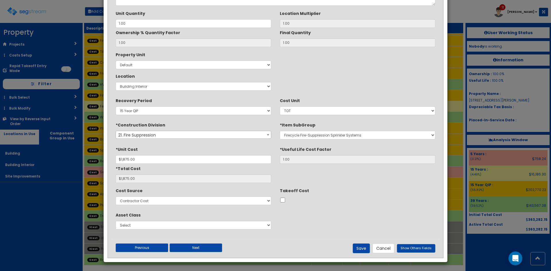
scroll to position [0, 0]
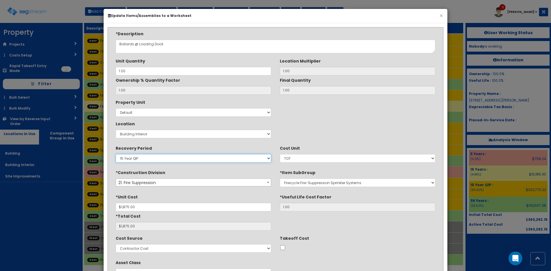
click at [220, 161] on select "5 Years 7 Years 9 Years 10 Years 15 Years 15 Year QLI 15 Year QRP 15 Year QIP 2…" at bounding box center [194, 158] width 156 height 9
select select "15Y"
click at [116, 154] on select "5 Years 7 Years 9 Years 10 Years 15 Years 15 Year QLI 15 Year QRP 15 Year QIP 2…" at bounding box center [194, 158] width 156 height 9
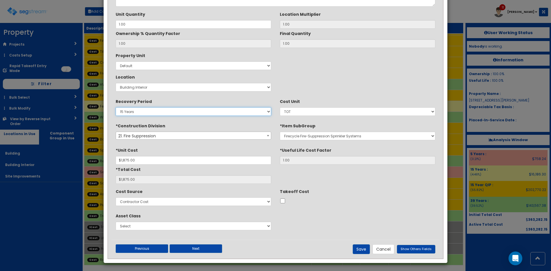
scroll to position [48, 0]
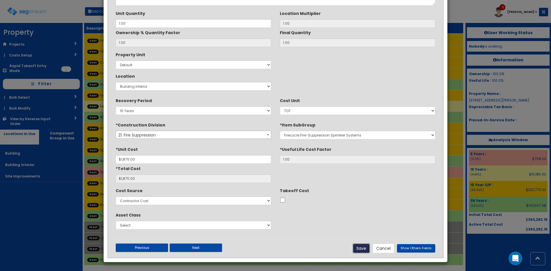
drag, startPoint x: 362, startPoint y: 250, endPoint x: 10, endPoint y: 192, distance: 356.3
click at [362, 250] on button "Save" at bounding box center [361, 249] width 17 height 10
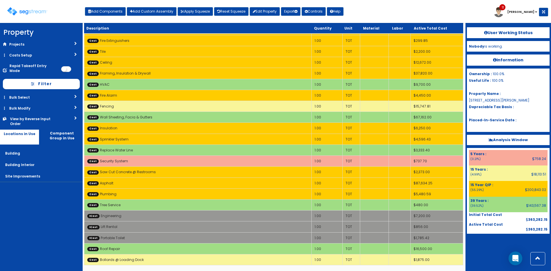
click at [51, 230] on nav "Property DB Projects Recent Properties [STREET_ADDRESS][PERSON_NAME] TownePlace…" at bounding box center [41, 147] width 83 height 248
click at [46, 234] on nav "Property DB Projects Recent Properties [STREET_ADDRESS][PERSON_NAME] TownePlace…" at bounding box center [41, 147] width 83 height 248
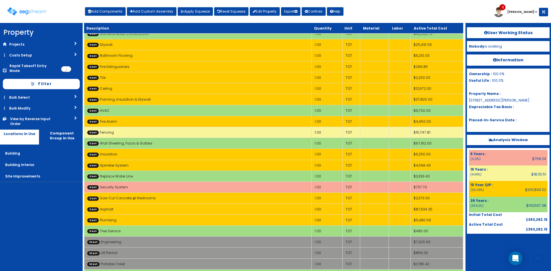
scroll to position [35, 0]
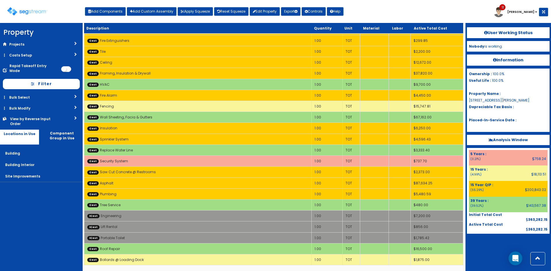
click at [39, 205] on nav "Property DB Projects Recent Properties [STREET_ADDRESS][PERSON_NAME] TownePlace…" at bounding box center [41, 147] width 83 height 248
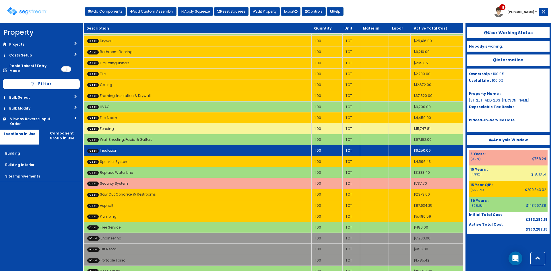
scroll to position [0, 0]
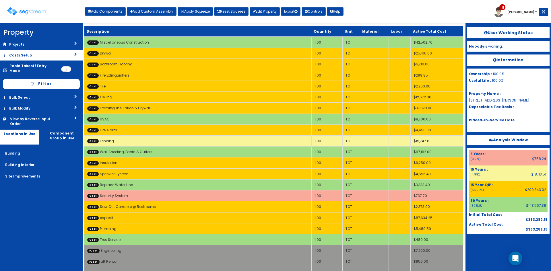
click at [48, 57] on link "Costs Setup" at bounding box center [41, 55] width 83 height 11
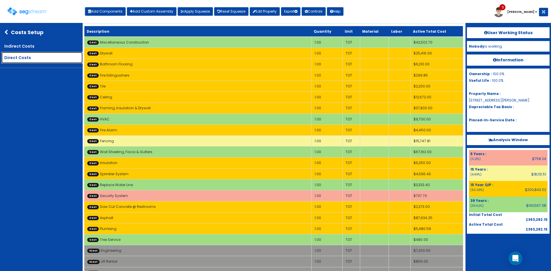
click at [33, 62] on link "Direct Costs" at bounding box center [41, 57] width 81 height 11
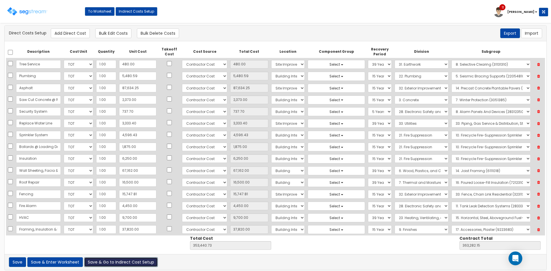
click at [94, 263] on button "Save & Go to Indirect Cost Setup" at bounding box center [121, 262] width 74 height 10
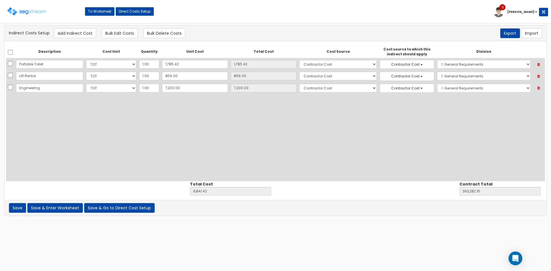
click at [43, 161] on div "Description Cost Unit Quantity Unit Cost Total Cost Cost Source Cost source to …" at bounding box center [275, 114] width 539 height 136
click at [62, 211] on button "Save & Enter Worksheet" at bounding box center [55, 208] width 56 height 10
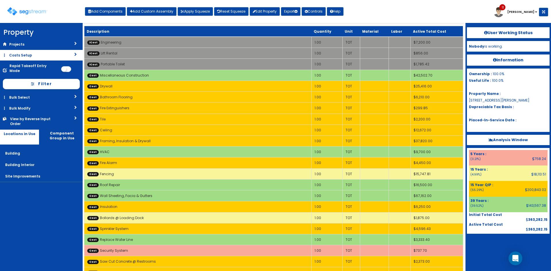
click at [34, 51] on link "Costs Setup" at bounding box center [41, 55] width 83 height 11
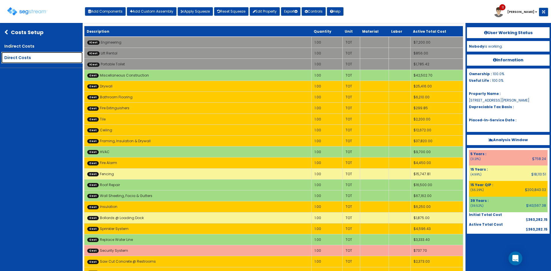
click at [30, 63] on link "Direct Costs" at bounding box center [41, 57] width 81 height 11
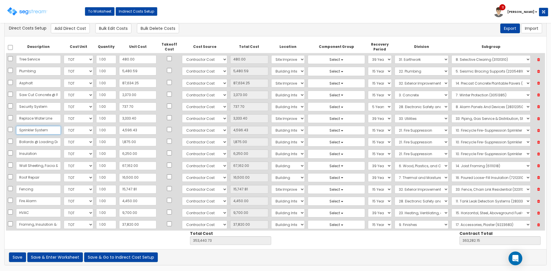
click at [36, 129] on input "Sprinkler System" at bounding box center [38, 130] width 45 height 9
click at [135, 132] on input "4,596.43" at bounding box center [137, 130] width 37 height 9
click at [136, 143] on input "1,875.00" at bounding box center [137, 142] width 37 height 9
click at [140, 154] on input "6,250.00" at bounding box center [137, 154] width 37 height 9
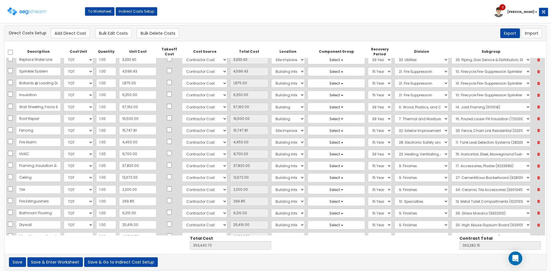
scroll to position [77, 0]
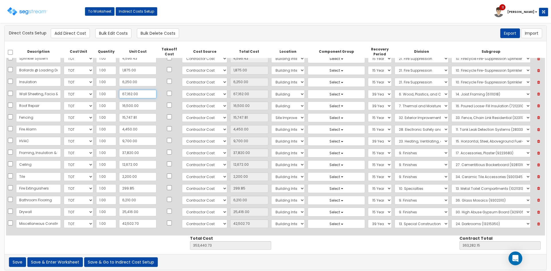
click at [140, 96] on input "67,162.00" at bounding box center [137, 94] width 37 height 9
click at [142, 106] on input "16,500.00" at bounding box center [137, 106] width 37 height 9
click at [143, 117] on input "15,747.81" at bounding box center [137, 117] width 37 height 9
click at [142, 120] on input "15,747.81" at bounding box center [137, 117] width 37 height 9
drag, startPoint x: 142, startPoint y: 120, endPoint x: 115, endPoint y: 121, distance: 27.3
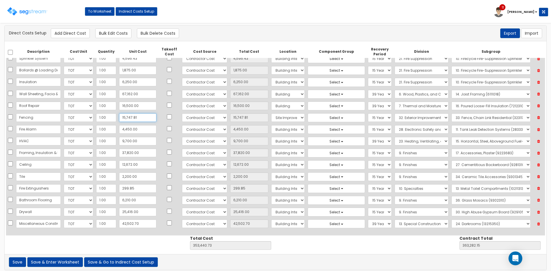
click at [119, 121] on input "15,747.81" at bounding box center [137, 117] width 37 height 9
type input "15"
type input "15.00"
type input "337,707.92"
type input "347,549.34"
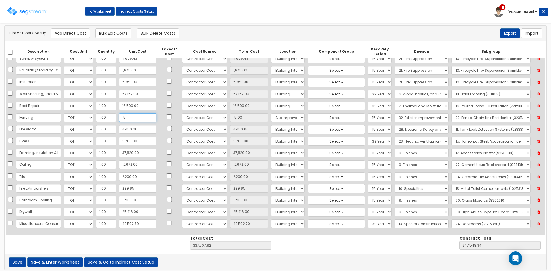
type input "150"
type input "150.00"
type input "337,842.92"
type input "347,684.34"
type input "15,060"
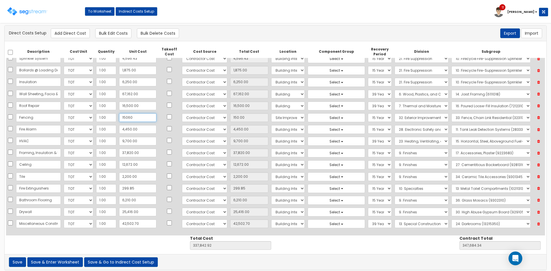
type input "15,060.00"
type input "352,752.92"
type input "362,594.34"
type input "15,060"
click at [137, 133] on input "4,450.00" at bounding box center [137, 129] width 37 height 9
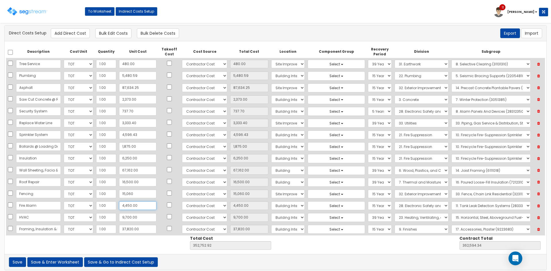
scroll to position [0, 0]
click at [138, 208] on input "4,450.00" at bounding box center [137, 206] width 37 height 9
drag, startPoint x: 139, startPoint y: 208, endPoint x: 115, endPoint y: 207, distance: 25.0
click at [119, 207] on input "4,450.00" at bounding box center [137, 206] width 37 height 9
type input "7"
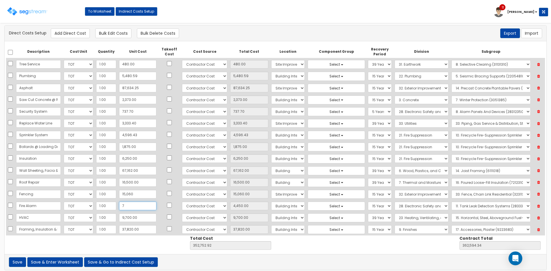
type input "7.00"
type input "348,309.92"
type input "358,151.34"
type input "77"
type input "77.00"
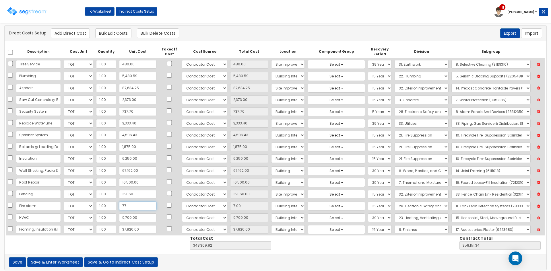
type input "348,379.92"
type input "358,221.34"
type input "773"
type input "773.00"
type input "349,075.92"
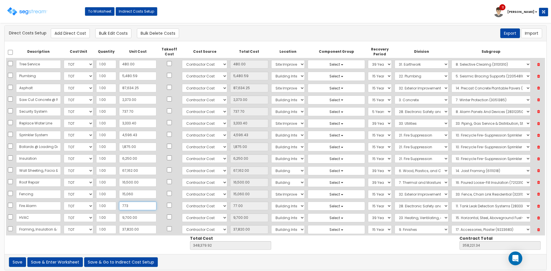
type input "358,917.34"
type input "7,736"
type input "7,736.00"
type input "356,038.92"
type input "365,880.34"
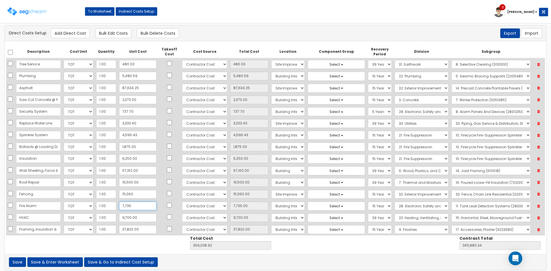
type input "7,736"
drag, startPoint x: 538, startPoint y: 112, endPoint x: 533, endPoint y: 113, distance: 5.5
click at [538, 112] on icon at bounding box center [539, 111] width 10 height 7
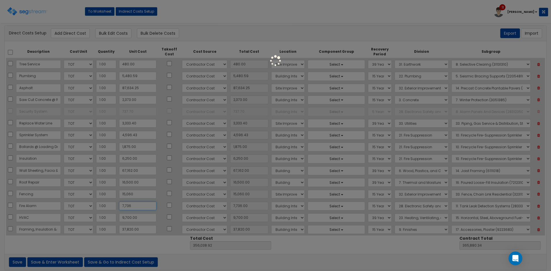
type input "355,301.22"
type input "365,142.64"
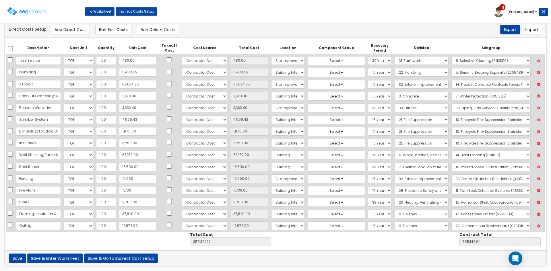
scroll to position [5, 0]
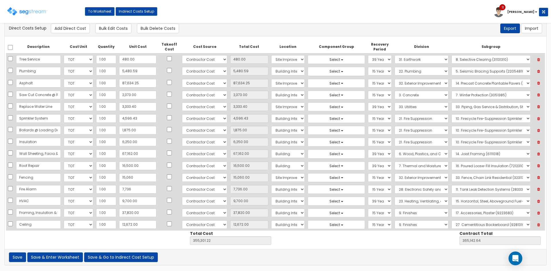
click at [387, 256] on div "Save Save & Enter Worksheet Save & Go to Indirect Cost Setup of errors" at bounding box center [276, 257] width 542 height 16
click at [78, 259] on button "Save & Enter Worksheet" at bounding box center [55, 258] width 56 height 10
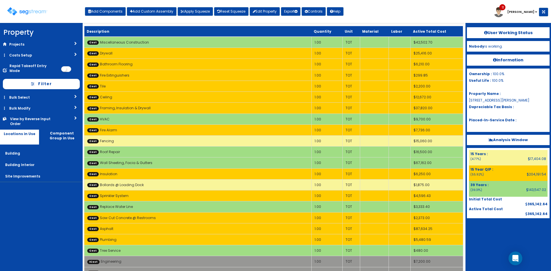
click at [401, 17] on div "Toggle navigation Add Components Add Custom Assembly Apply Squeeze Reset Squeez…" at bounding box center [275, 13] width 545 height 19
click at [293, 13] on button "Export" at bounding box center [291, 11] width 20 height 9
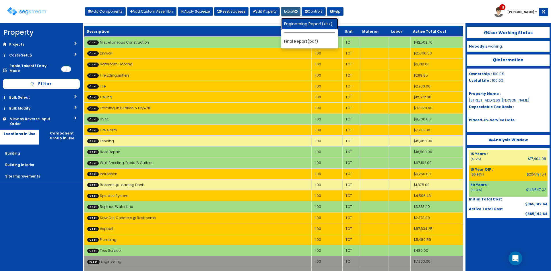
click at [300, 25] on link "Engineering Report(xlsx)" at bounding box center [309, 23] width 57 height 11
